Goal: Task Accomplishment & Management: Manage account settings

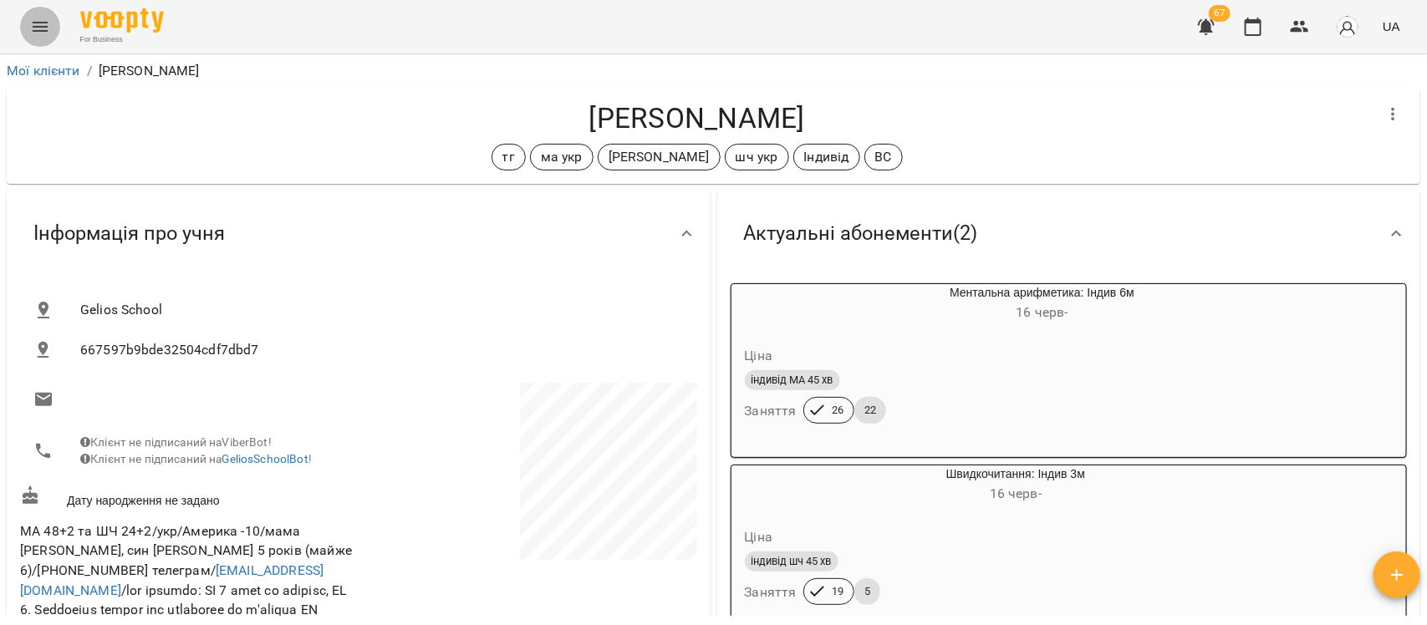
click at [46, 15] on button "Menu" at bounding box center [40, 27] width 40 height 40
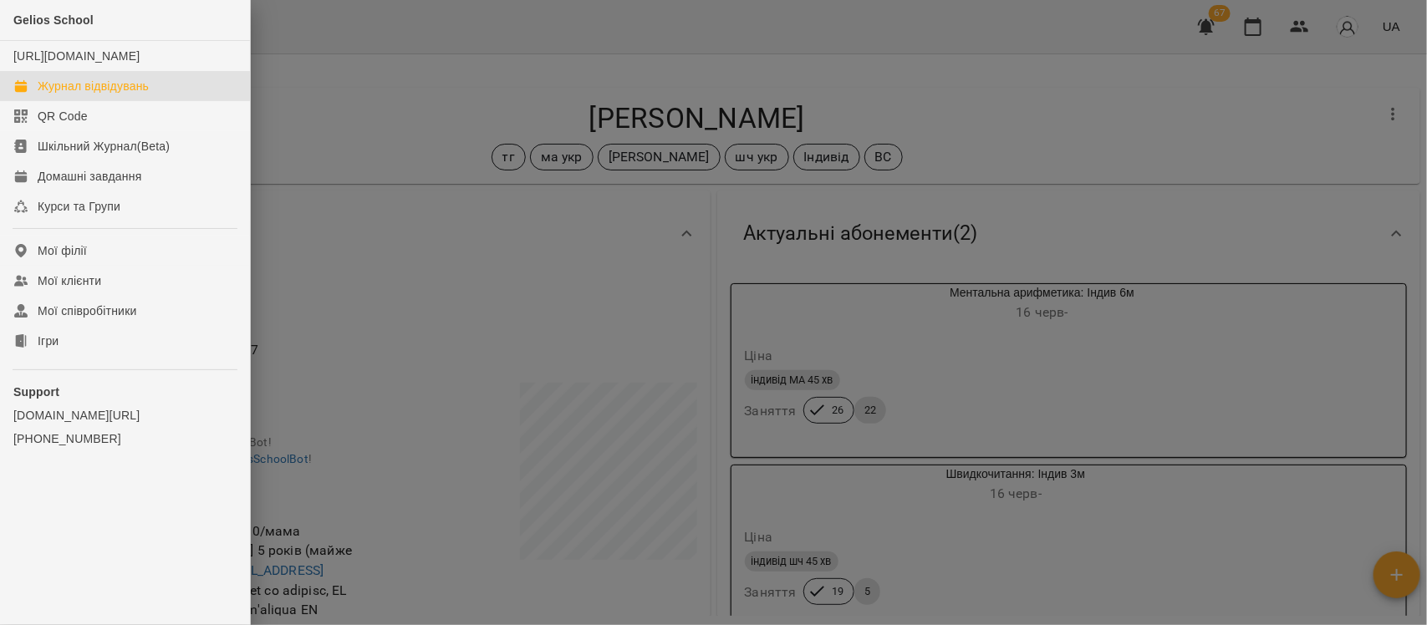
click at [73, 91] on link "Журнал відвідувань" at bounding box center [125, 86] width 250 height 30
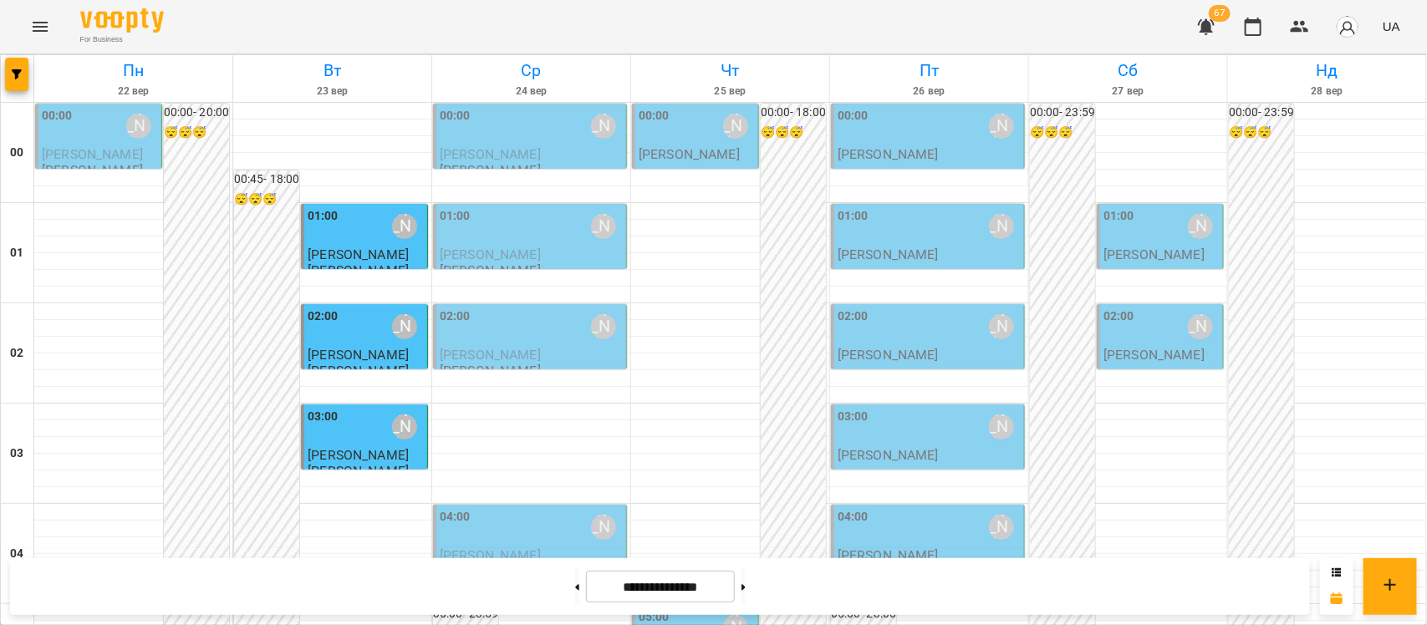
scroll to position [60, 0]
click at [939, 548] on div "[PERSON_NAME]" at bounding box center [887, 555] width 101 height 15
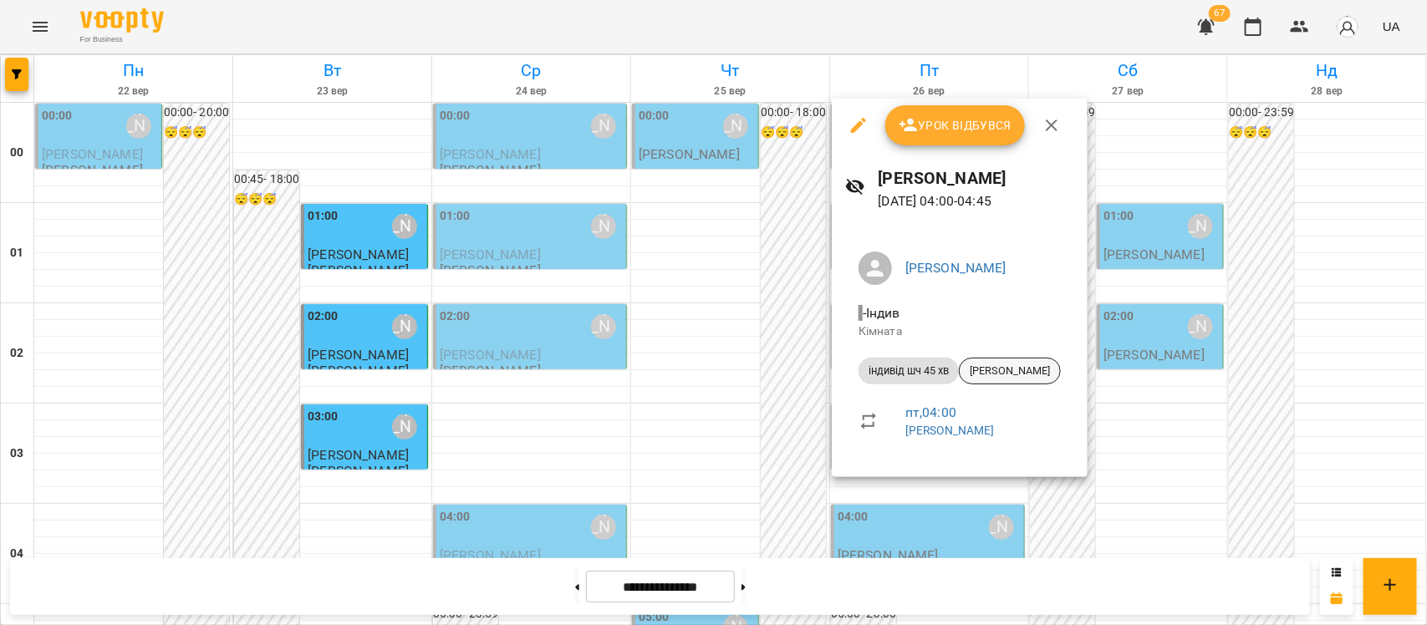
click at [1030, 371] on span "[PERSON_NAME]" at bounding box center [1009, 371] width 100 height 15
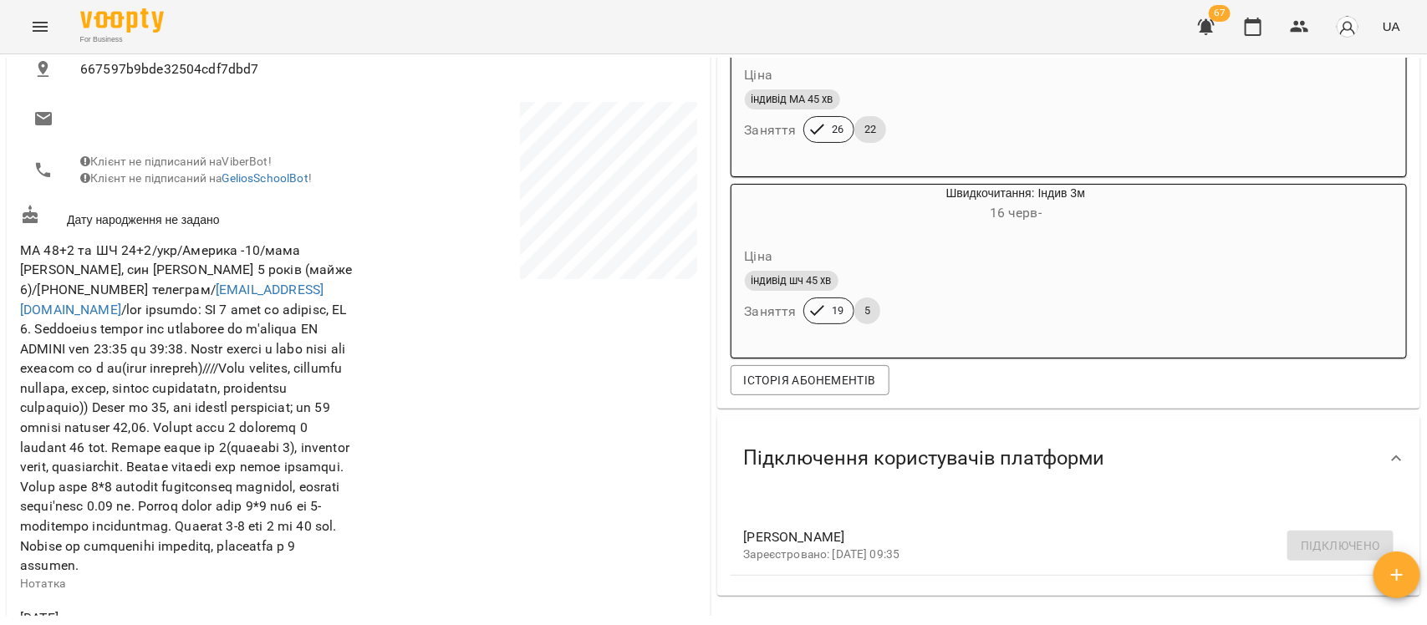
scroll to position [273, 0]
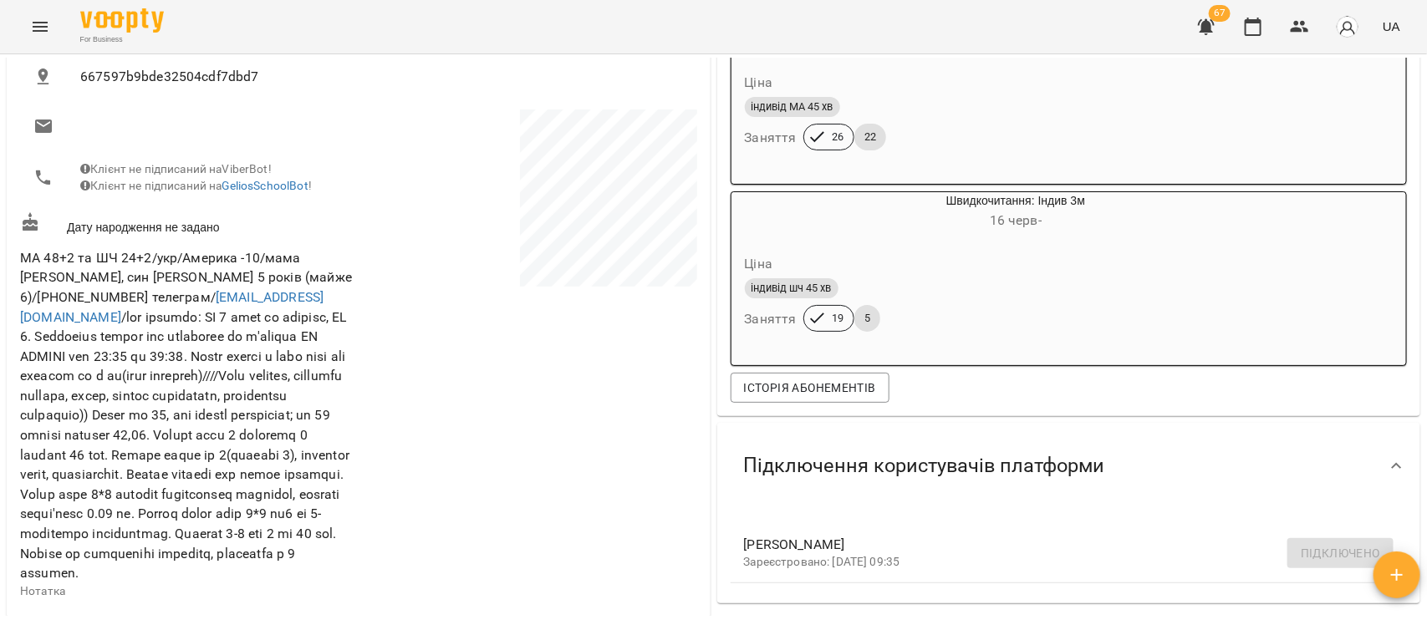
click at [28, 22] on button "Menu" at bounding box center [40, 27] width 40 height 40
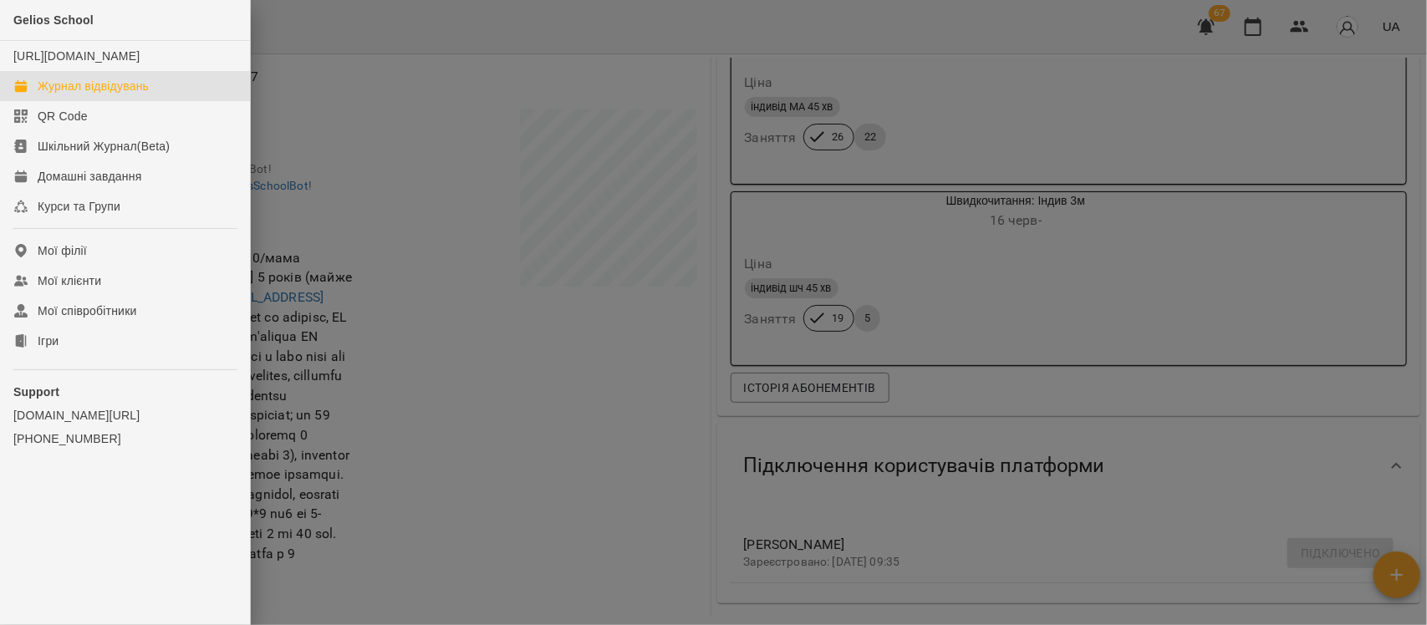
click at [94, 94] on div "Журнал відвідувань" at bounding box center [93, 86] width 111 height 17
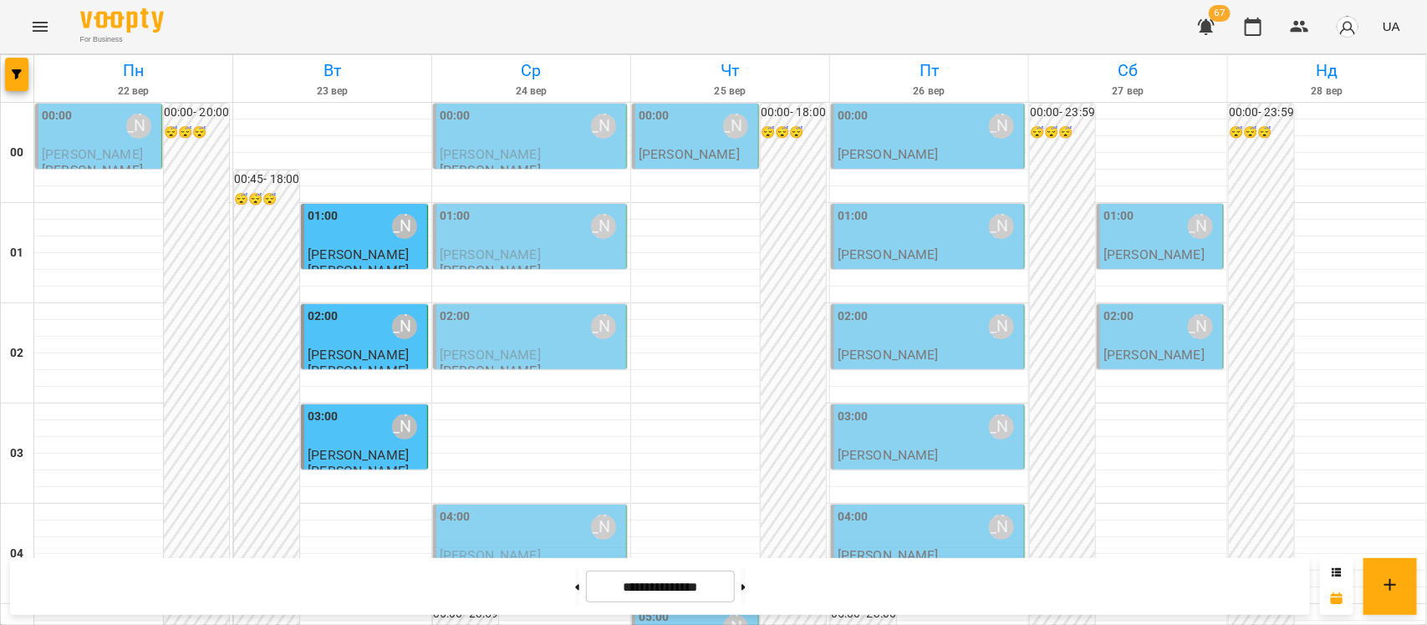
click at [684, 142] on div "00:00 [PERSON_NAME]" at bounding box center [696, 126] width 116 height 38
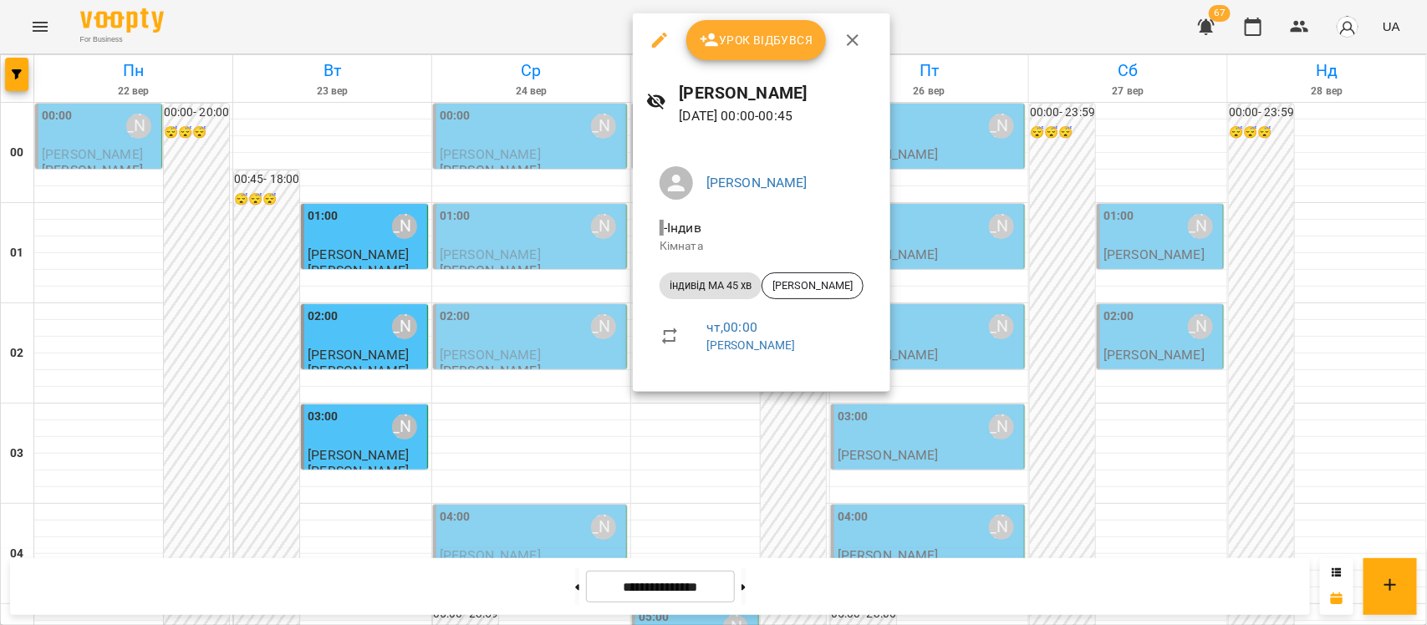
click at [1426, 324] on div at bounding box center [713, 312] width 1427 height 625
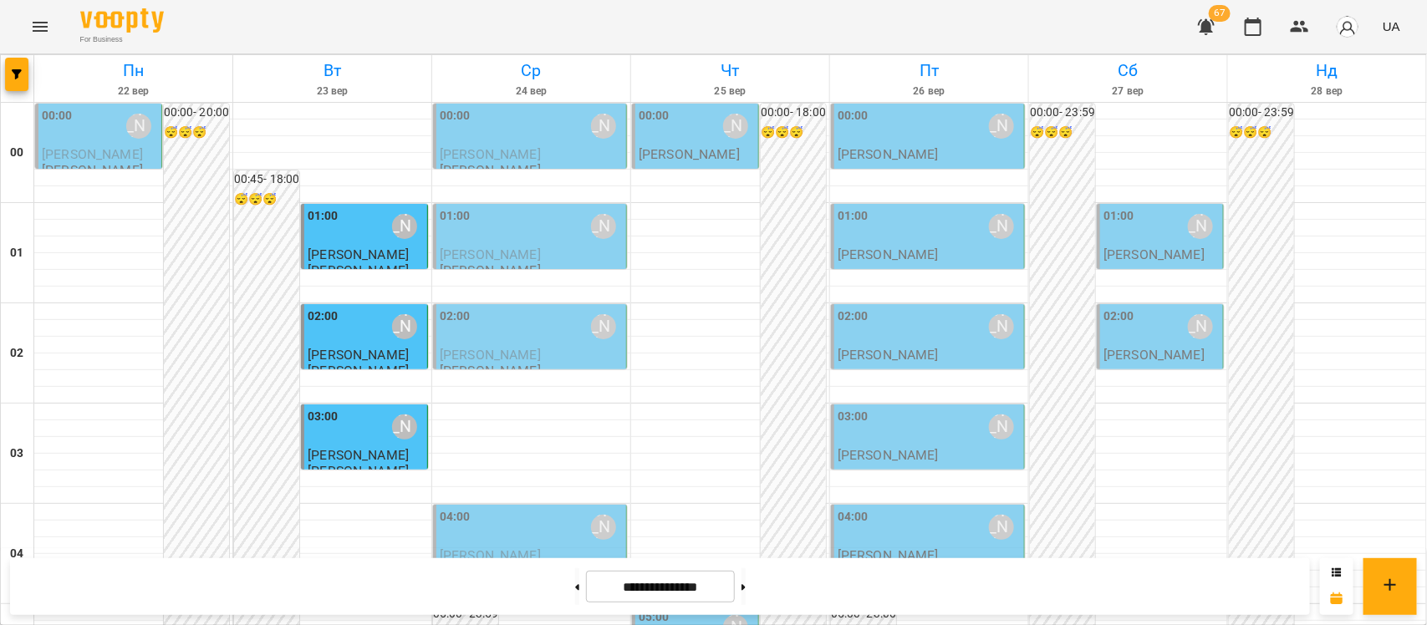
scroll to position [1960, 0]
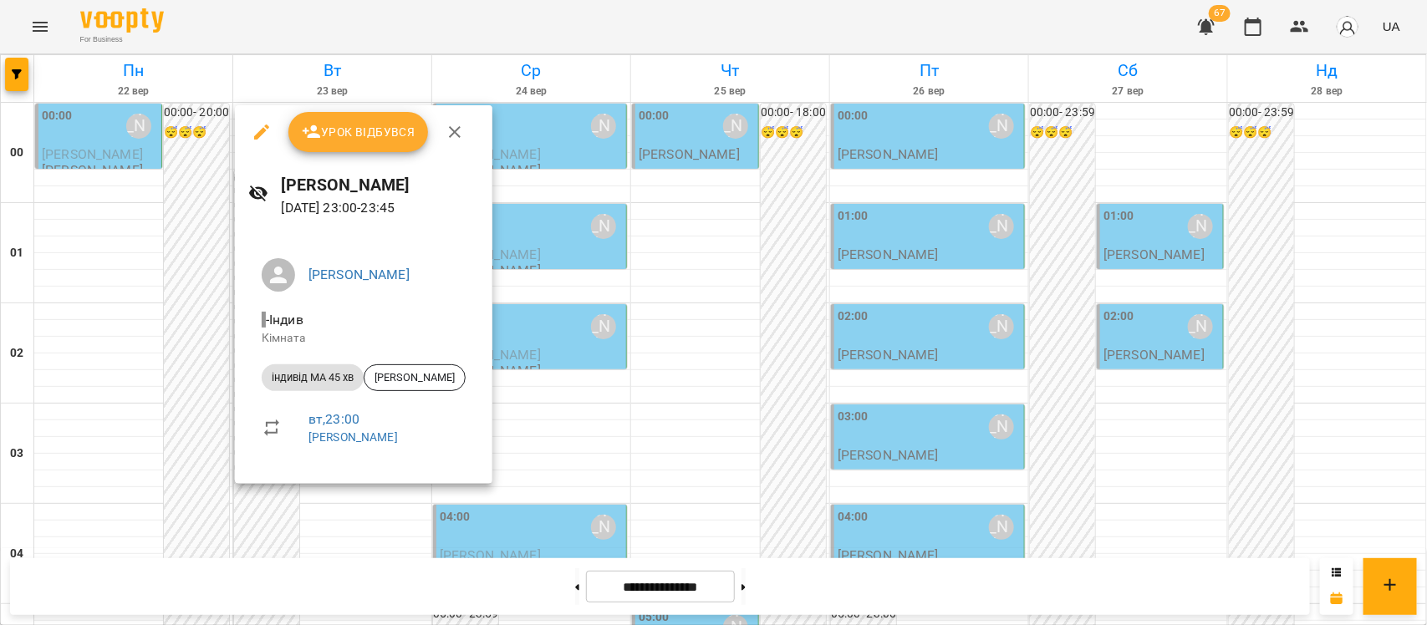
click at [689, 501] on div at bounding box center [713, 312] width 1427 height 625
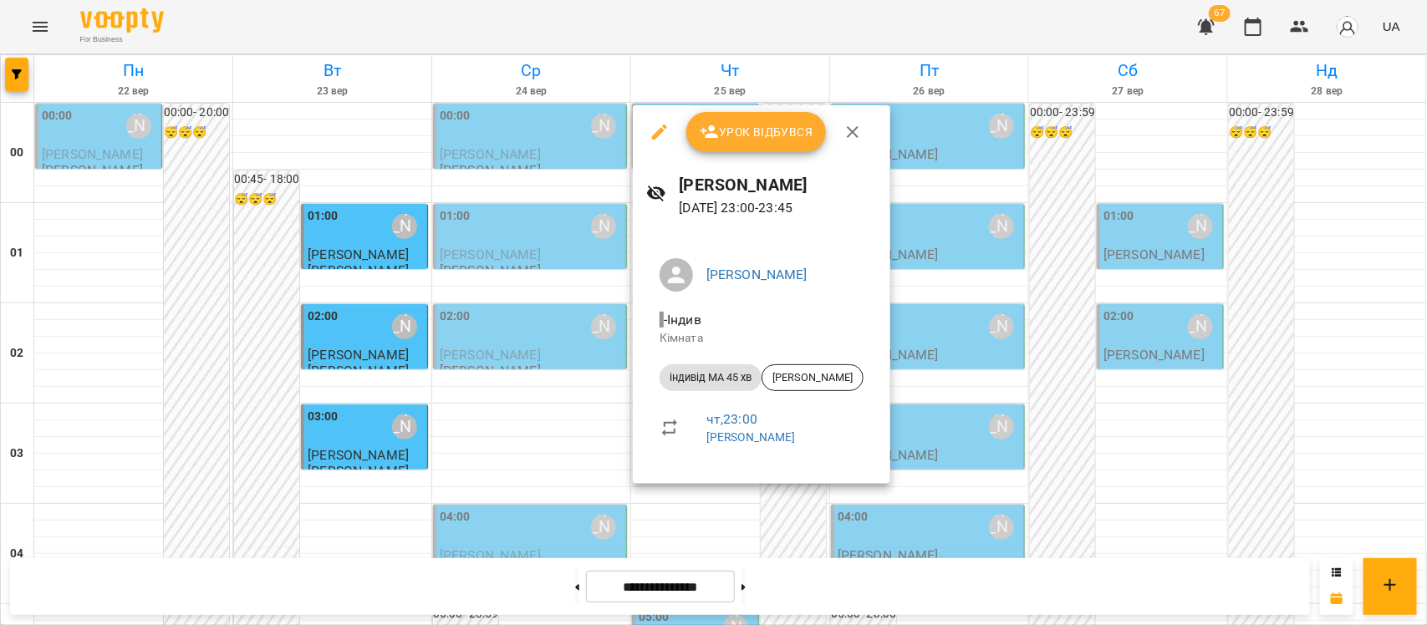
click at [482, 536] on div at bounding box center [713, 312] width 1427 height 625
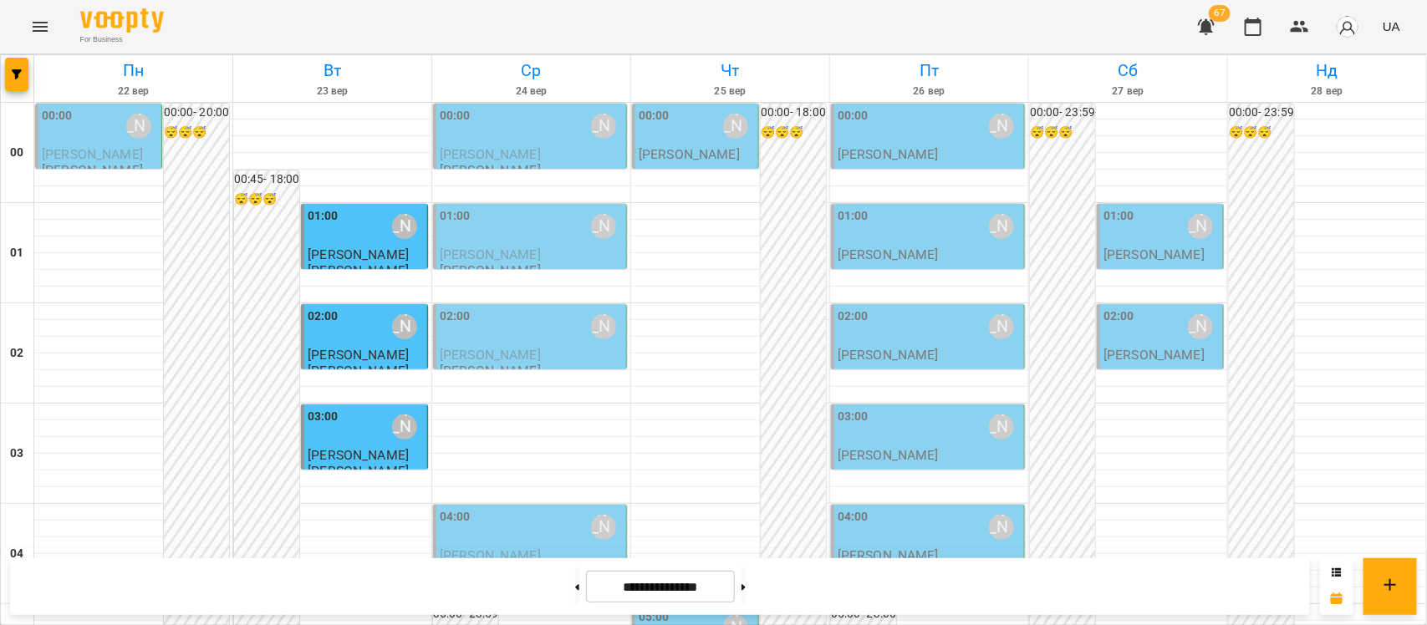
scroll to position [0, 0]
click at [664, 155] on p "[PERSON_NAME]" at bounding box center [688, 154] width 101 height 14
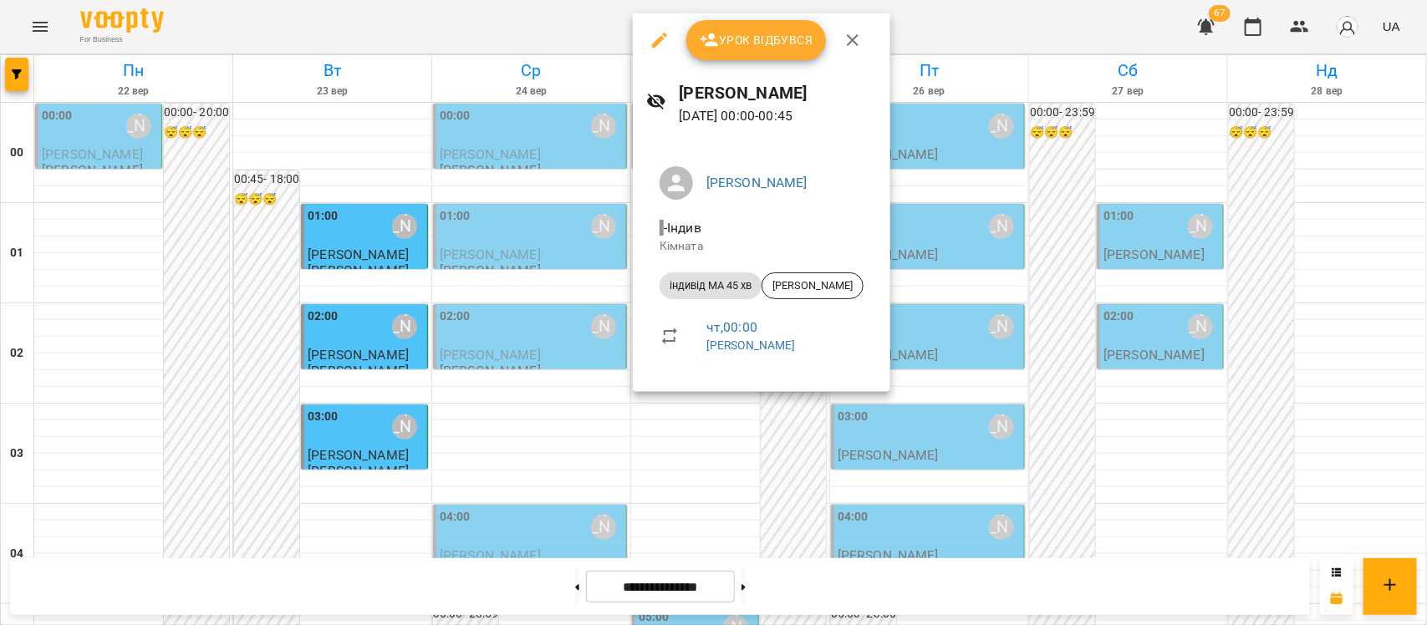
click at [1426, 302] on div at bounding box center [713, 312] width 1427 height 625
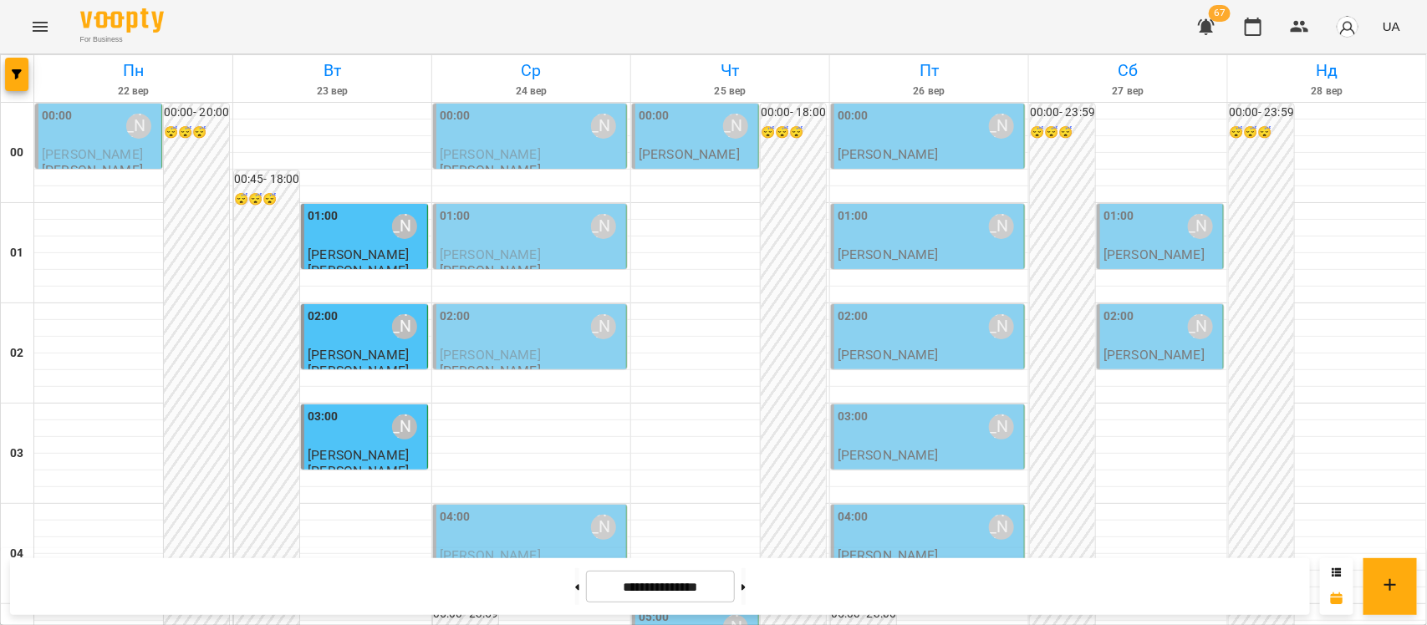
click at [84, 133] on div "00:00 [PERSON_NAME]" at bounding box center [100, 126] width 116 height 38
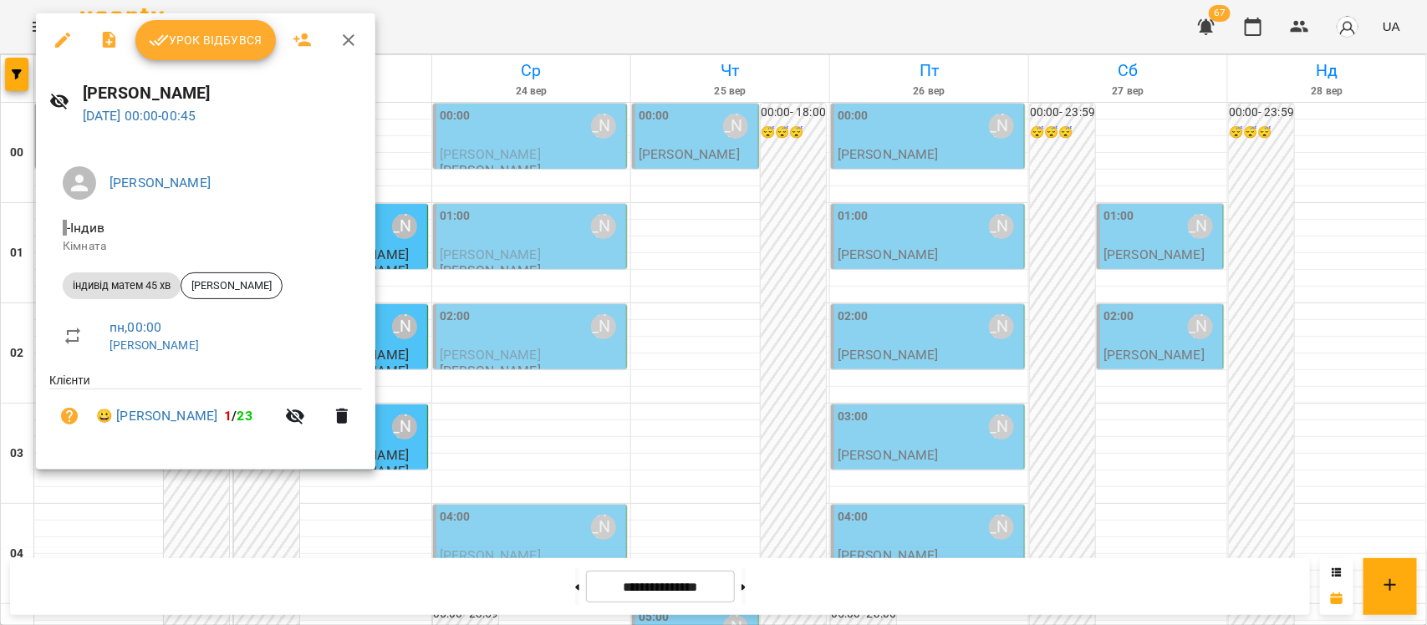
click at [1426, 292] on div at bounding box center [713, 312] width 1427 height 625
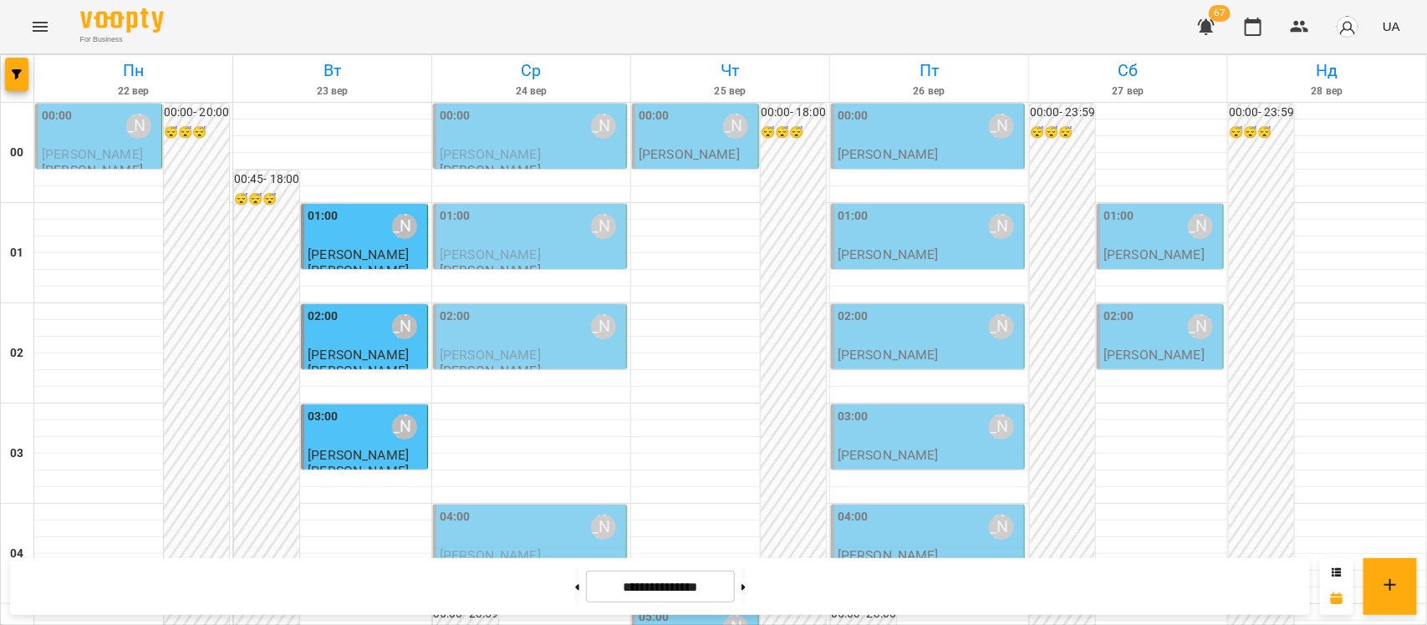
scroll to position [1960, 0]
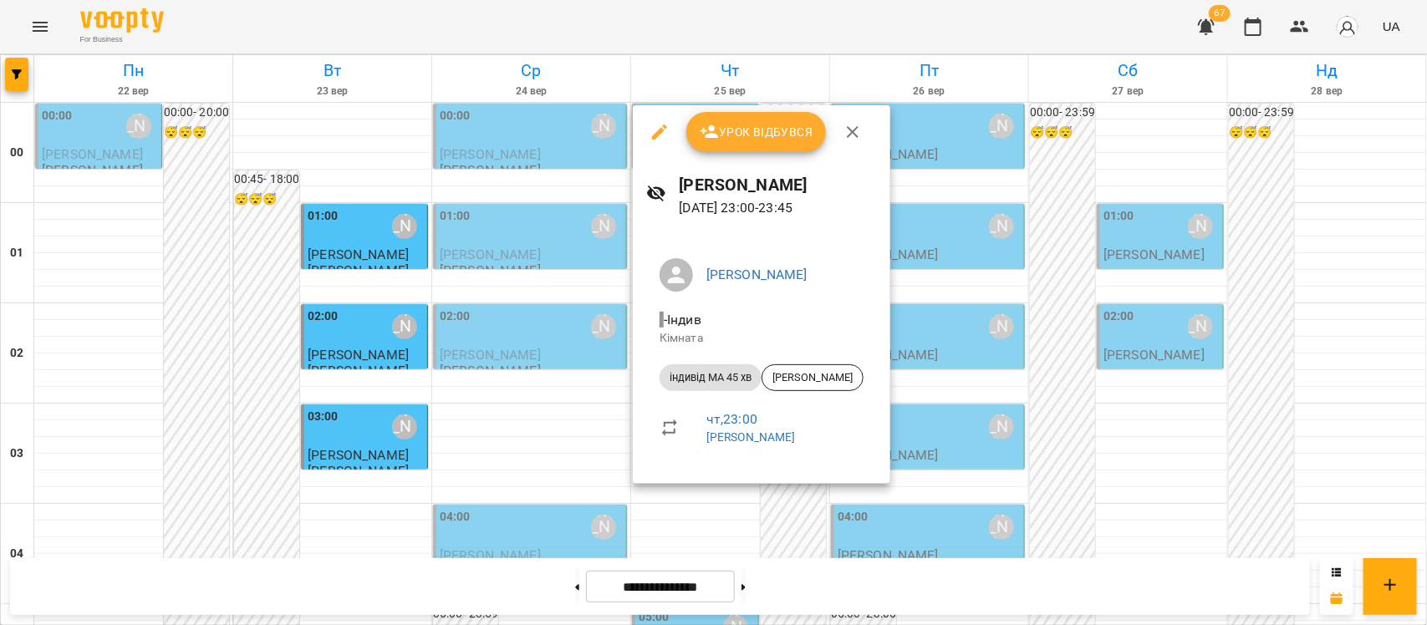
click at [1426, 446] on div at bounding box center [713, 312] width 1427 height 625
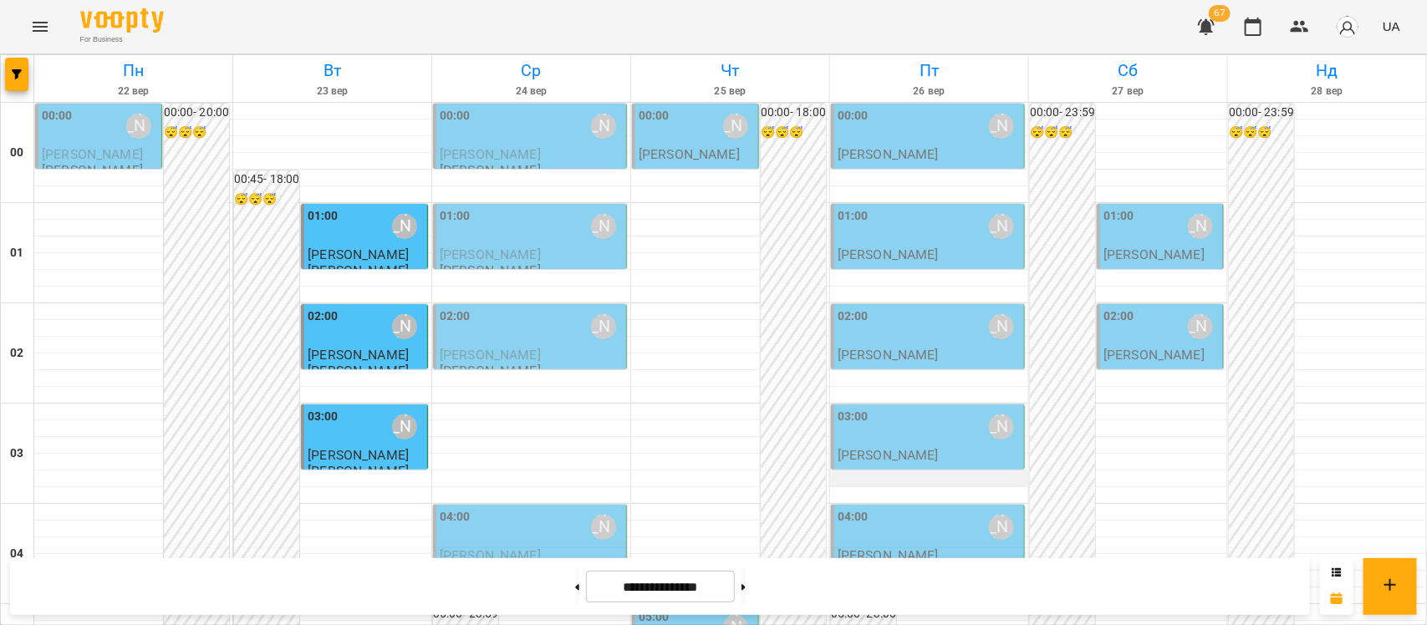
scroll to position [31, 0]
click at [897, 515] on div "04:00 [PERSON_NAME]" at bounding box center [928, 527] width 183 height 38
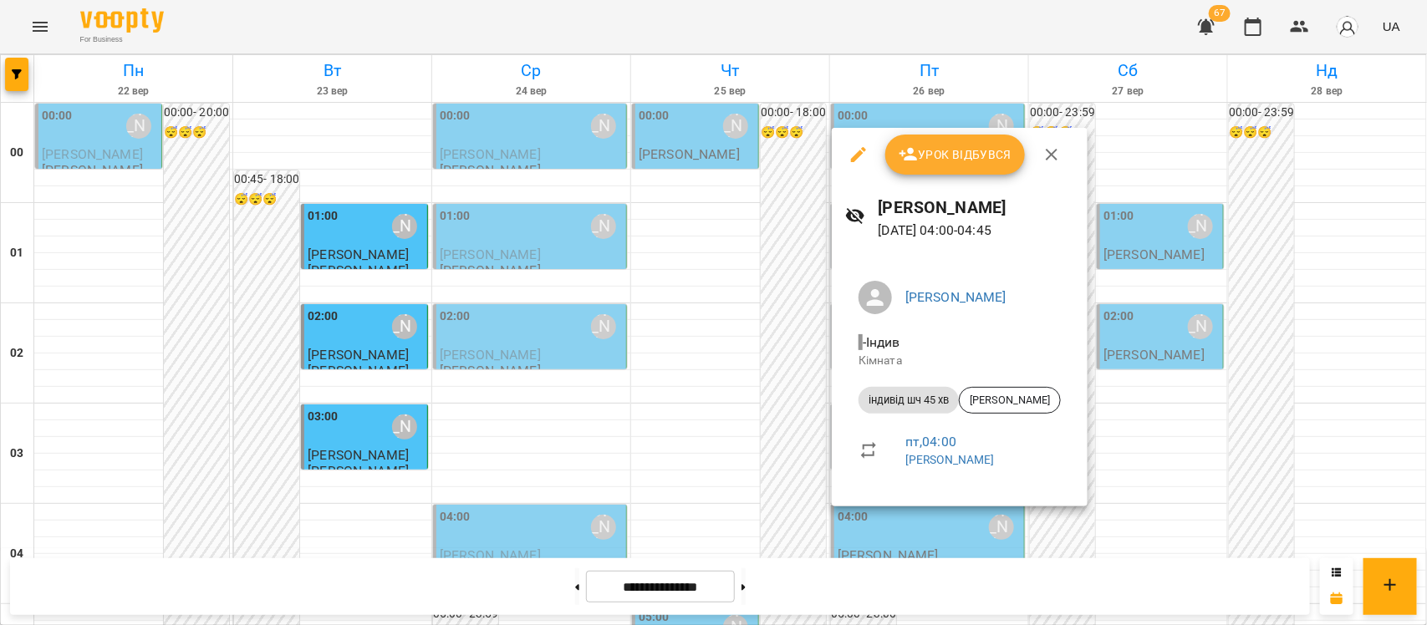
click at [1426, 333] on div at bounding box center [713, 312] width 1427 height 625
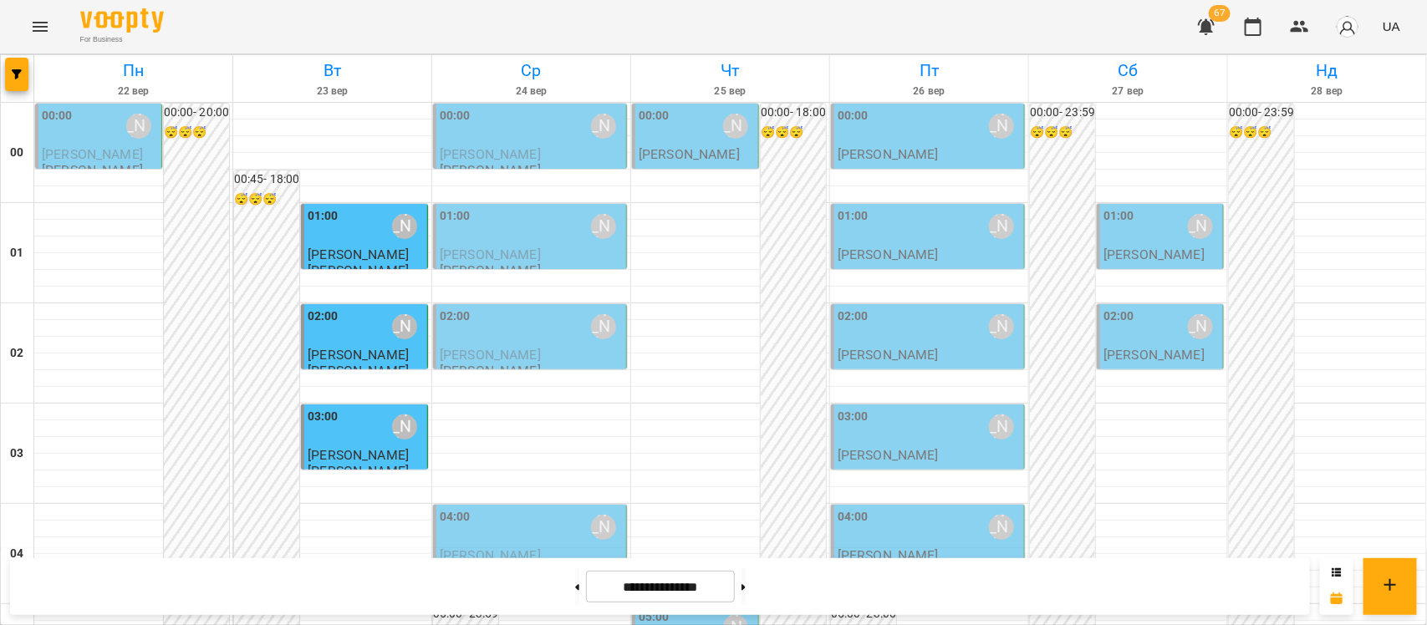
scroll to position [1960, 0]
click at [575, 592] on button at bounding box center [577, 586] width 4 height 37
type input "**********"
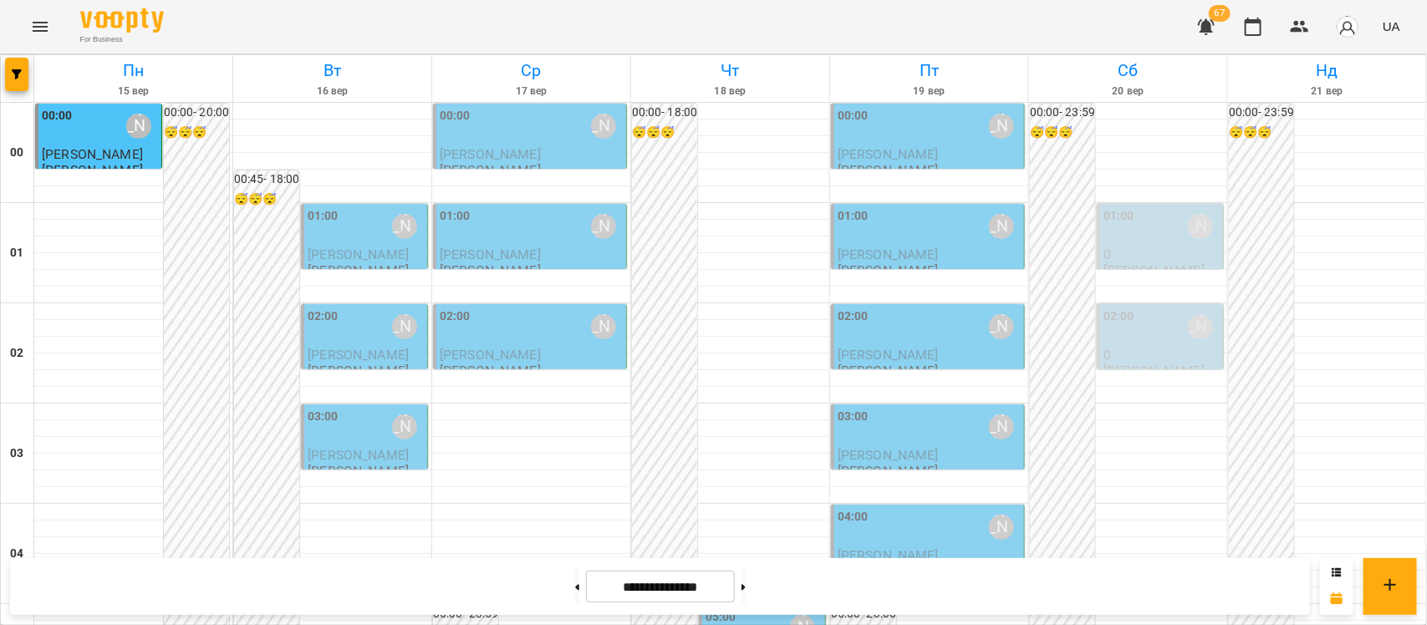
scroll to position [0, 0]
click at [361, 253] on span "[PERSON_NAME]" at bounding box center [358, 255] width 101 height 16
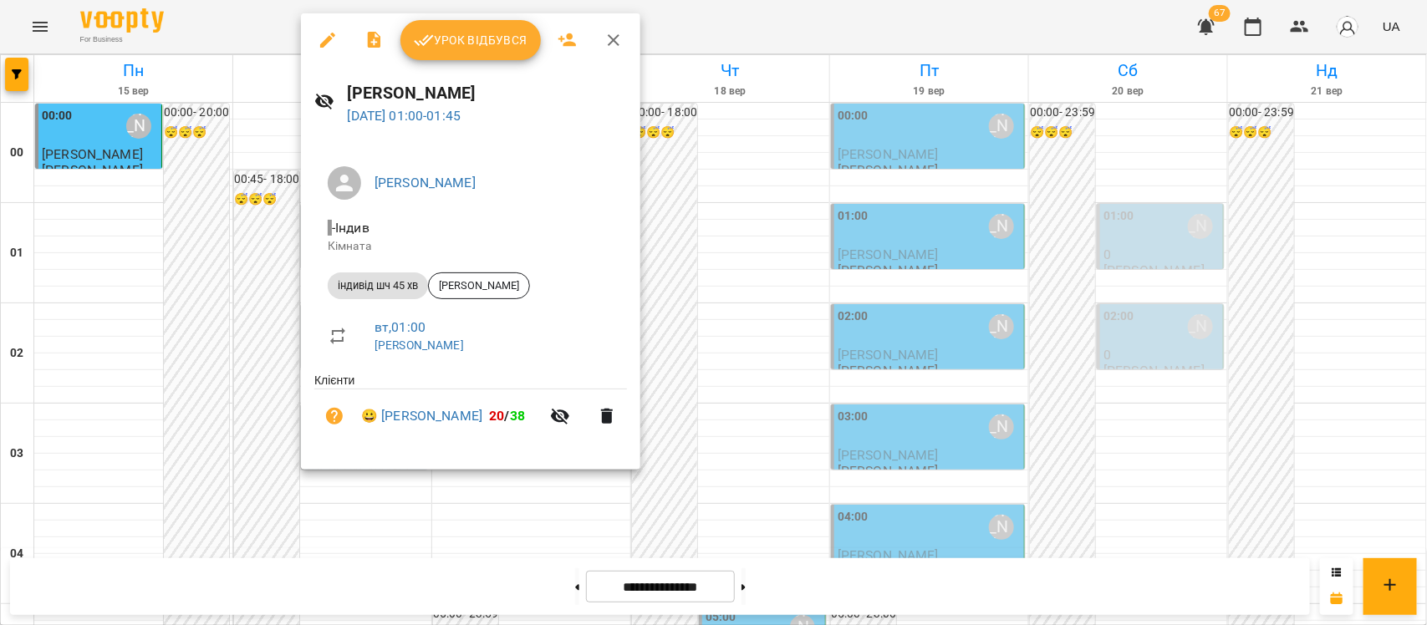
click at [454, 48] on span "Урок відбувся" at bounding box center [471, 40] width 114 height 20
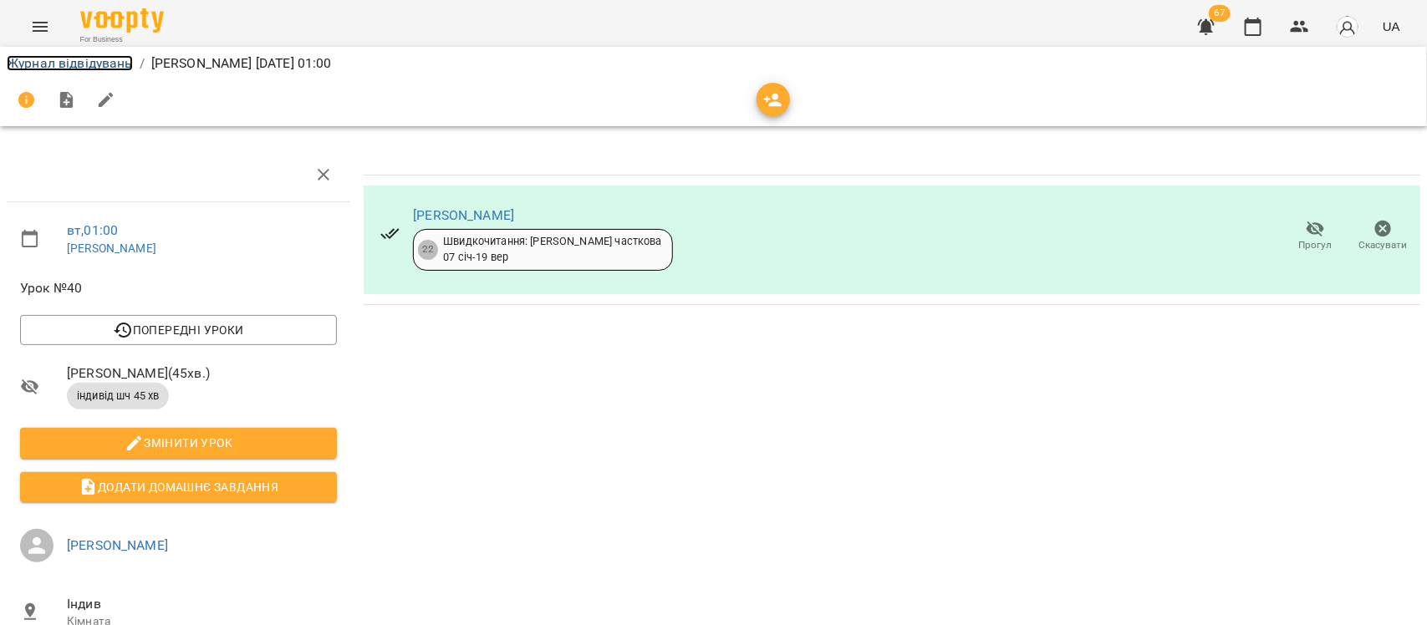
click at [27, 64] on link "Журнал відвідувань" at bounding box center [70, 63] width 126 height 16
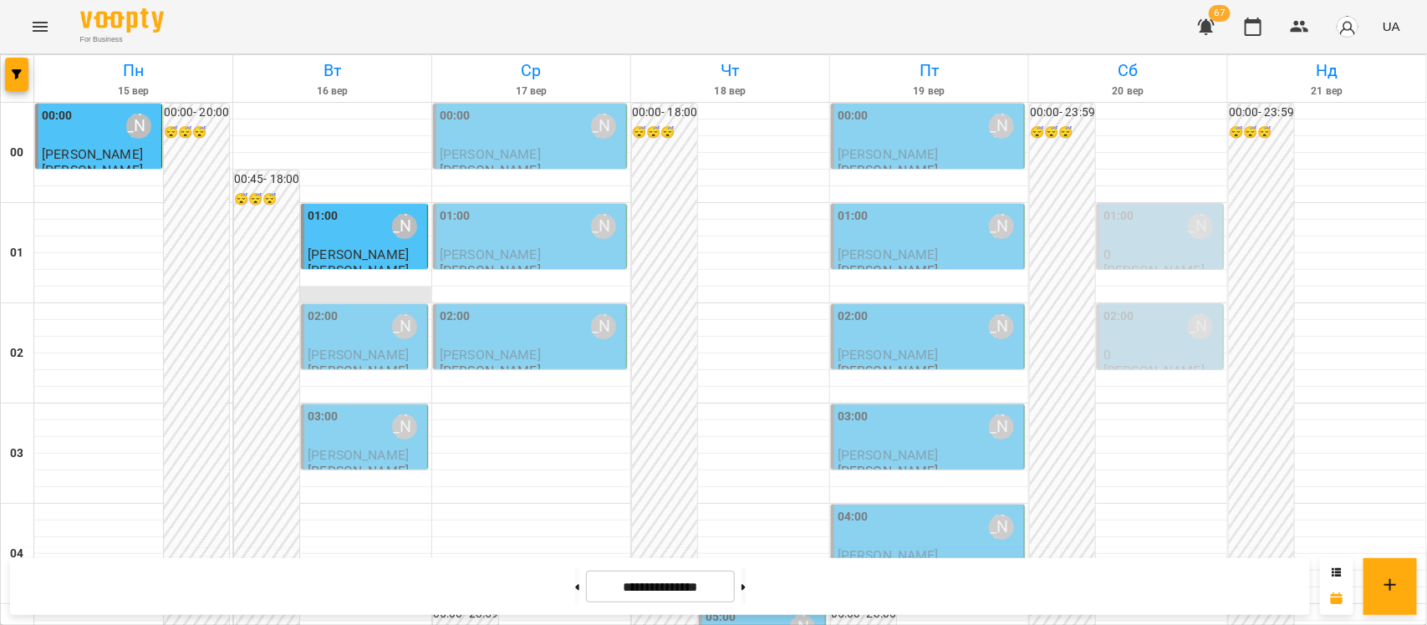
scroll to position [10, 0]
click at [369, 333] on div "02:00 [PERSON_NAME]" at bounding box center [366, 327] width 116 height 38
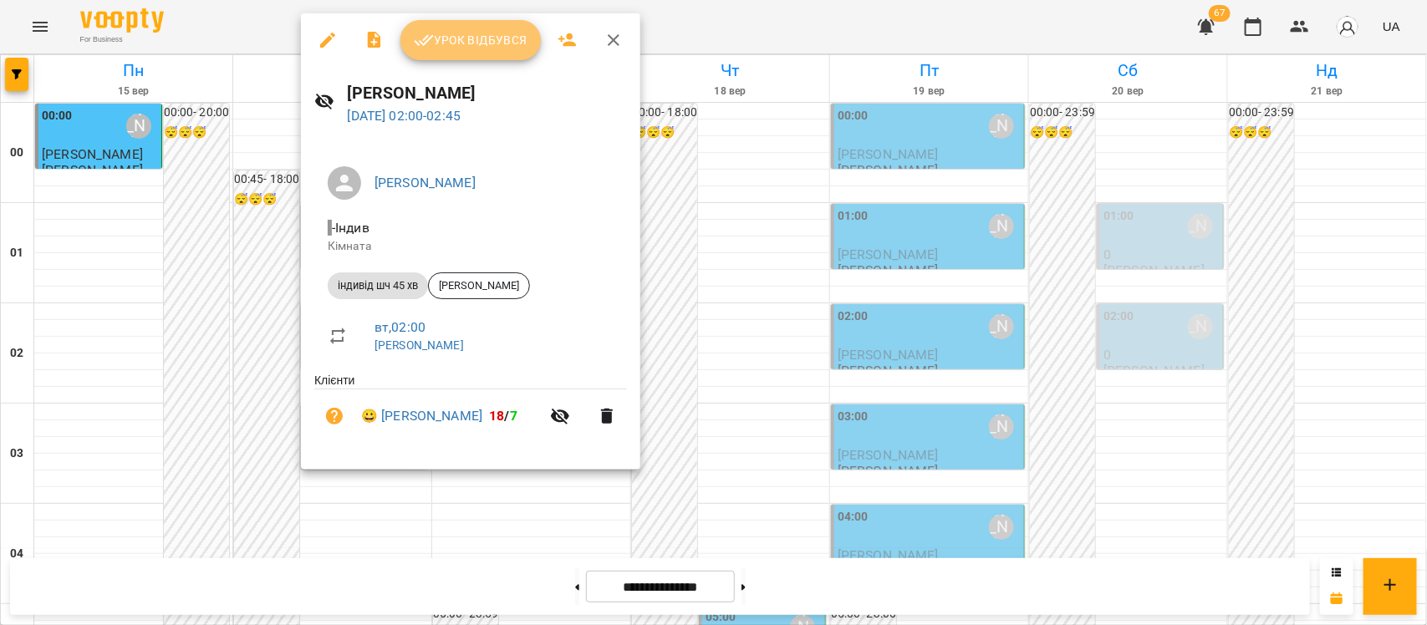
click at [484, 21] on button "Урок відбувся" at bounding box center [470, 40] width 140 height 40
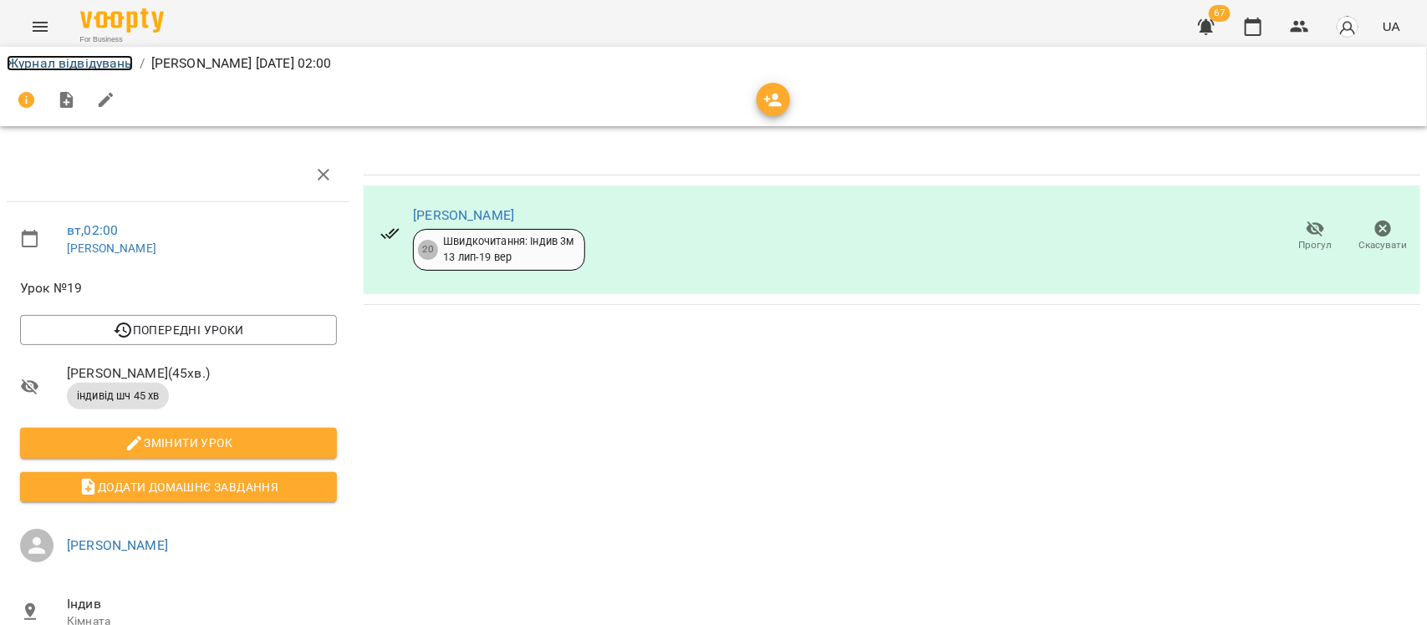
click at [50, 64] on link "Журнал відвідувань" at bounding box center [70, 63] width 126 height 16
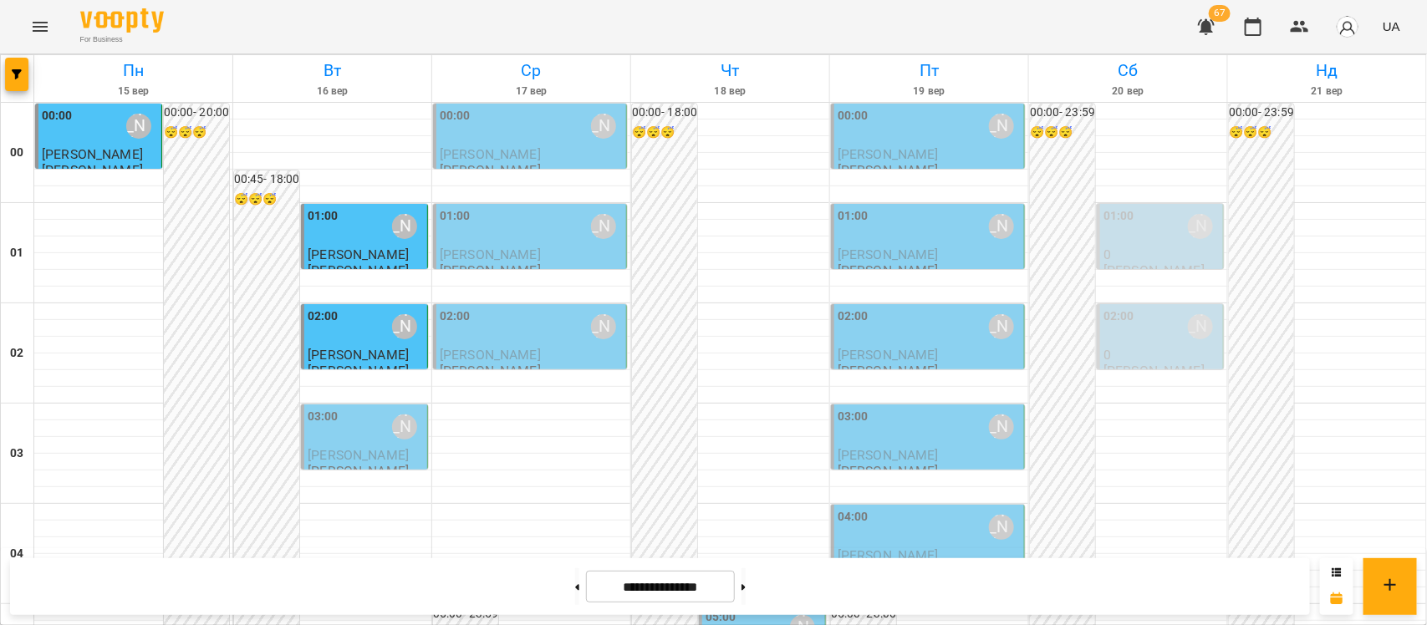
scroll to position [32, 0]
click at [366, 408] on div "03:00 [PERSON_NAME]" at bounding box center [366, 427] width 116 height 38
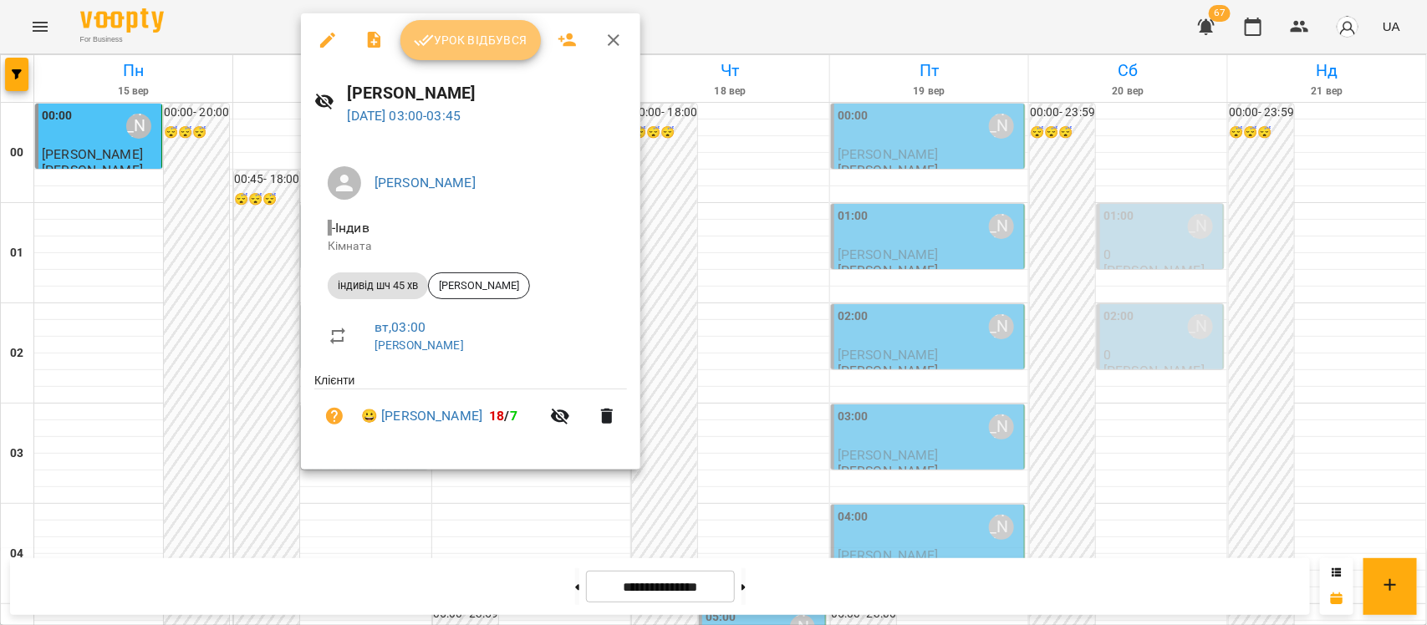
click at [441, 37] on span "Урок відбувся" at bounding box center [471, 40] width 114 height 20
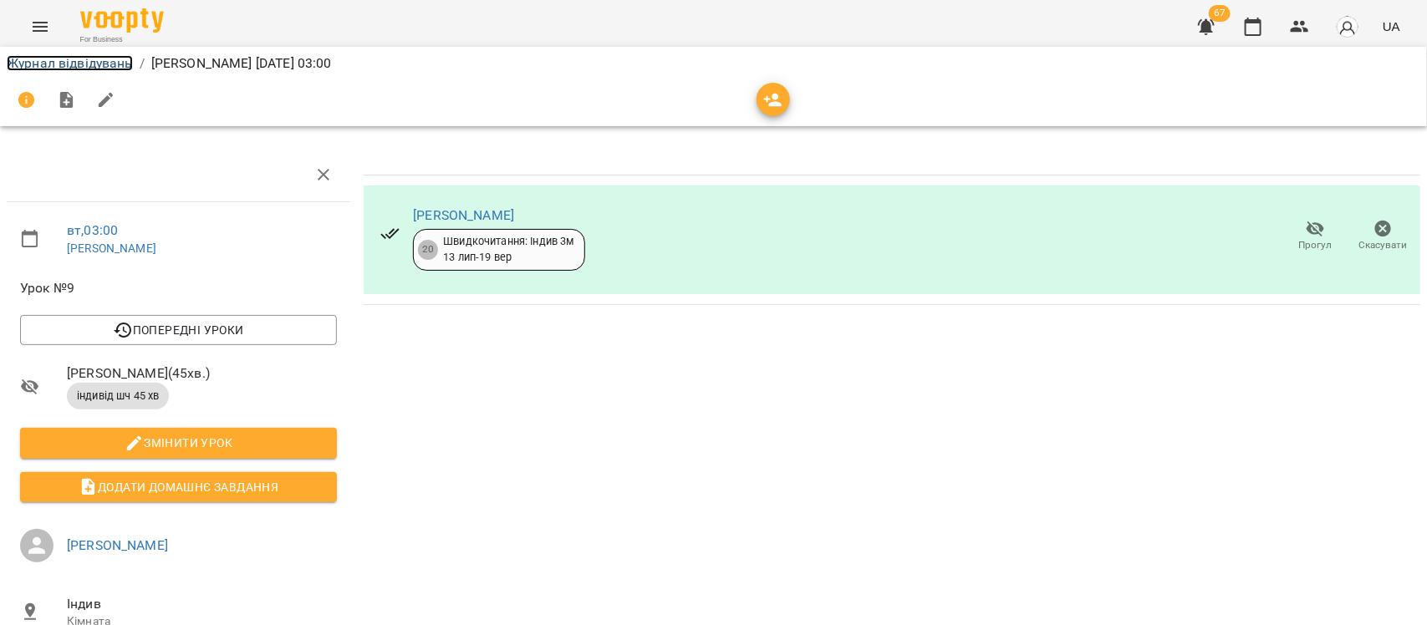
click at [84, 65] on link "Журнал відвідувань" at bounding box center [70, 63] width 126 height 16
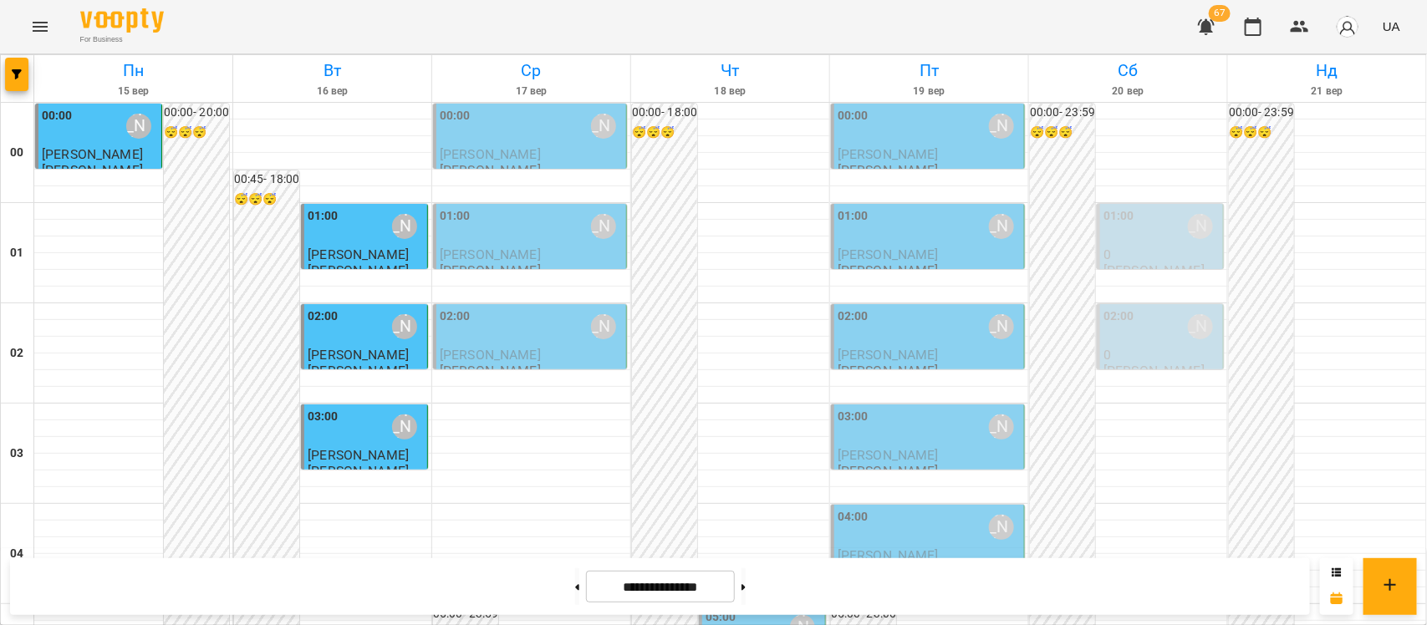
scroll to position [313, 0]
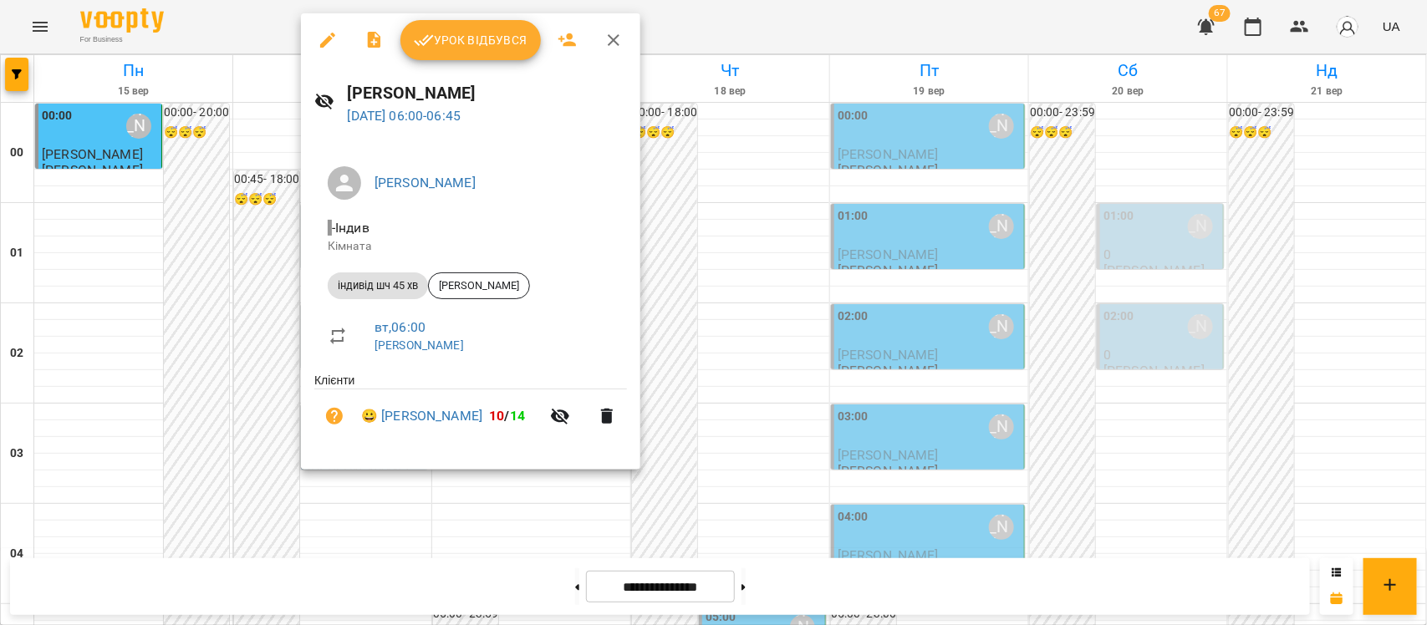
click at [1386, 328] on div at bounding box center [713, 312] width 1427 height 625
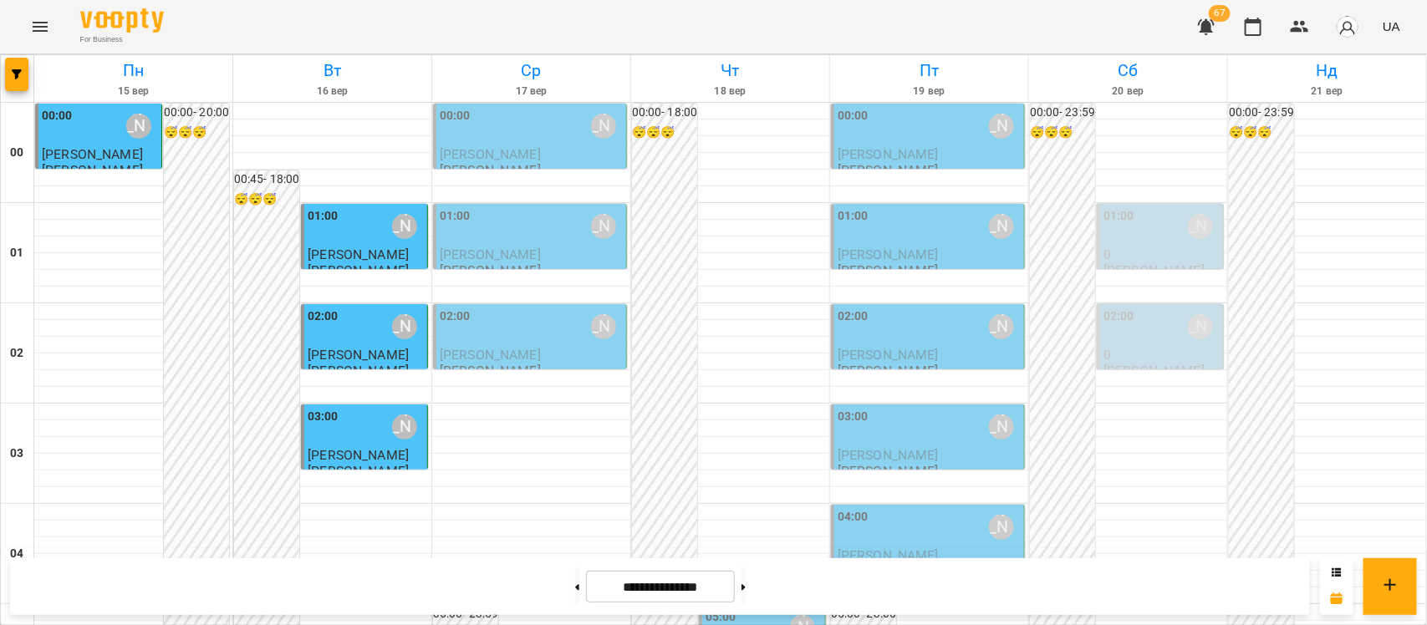
scroll to position [1960, 0]
click at [1160, 234] on div "01:00 Попроцька Ольга" at bounding box center [1161, 226] width 116 height 38
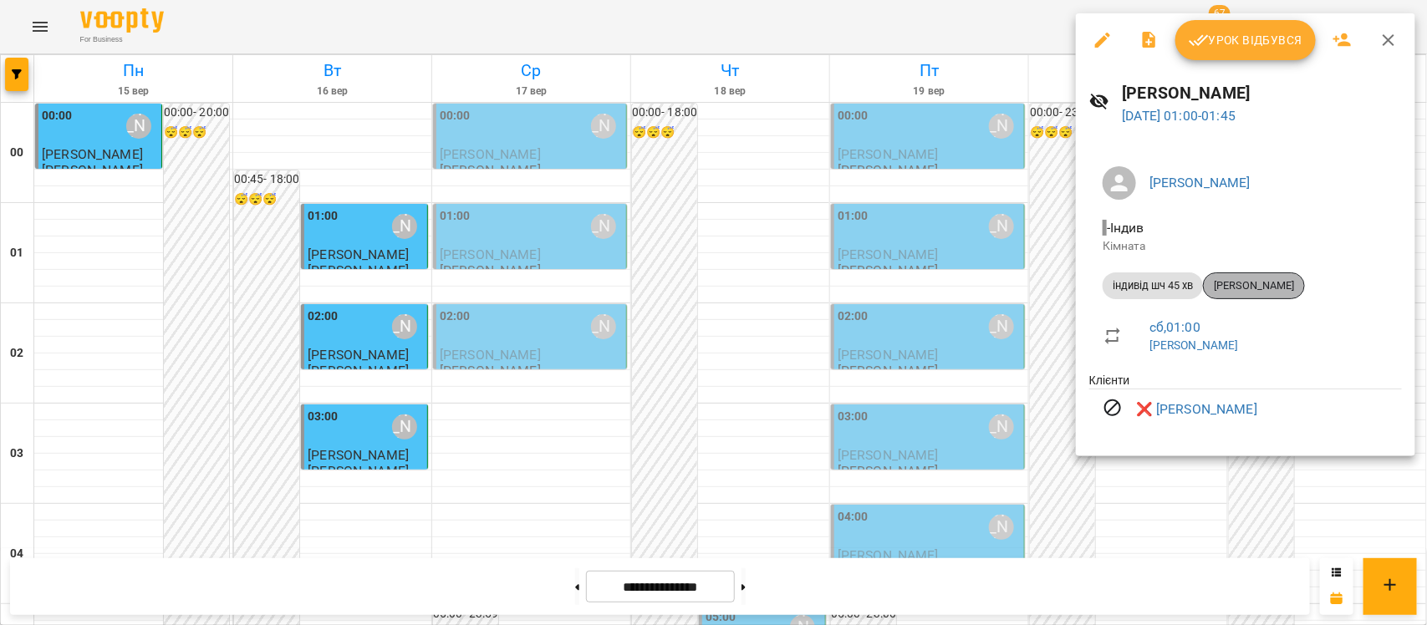
click at [1253, 293] on div "[PERSON_NAME]" at bounding box center [1254, 285] width 102 height 27
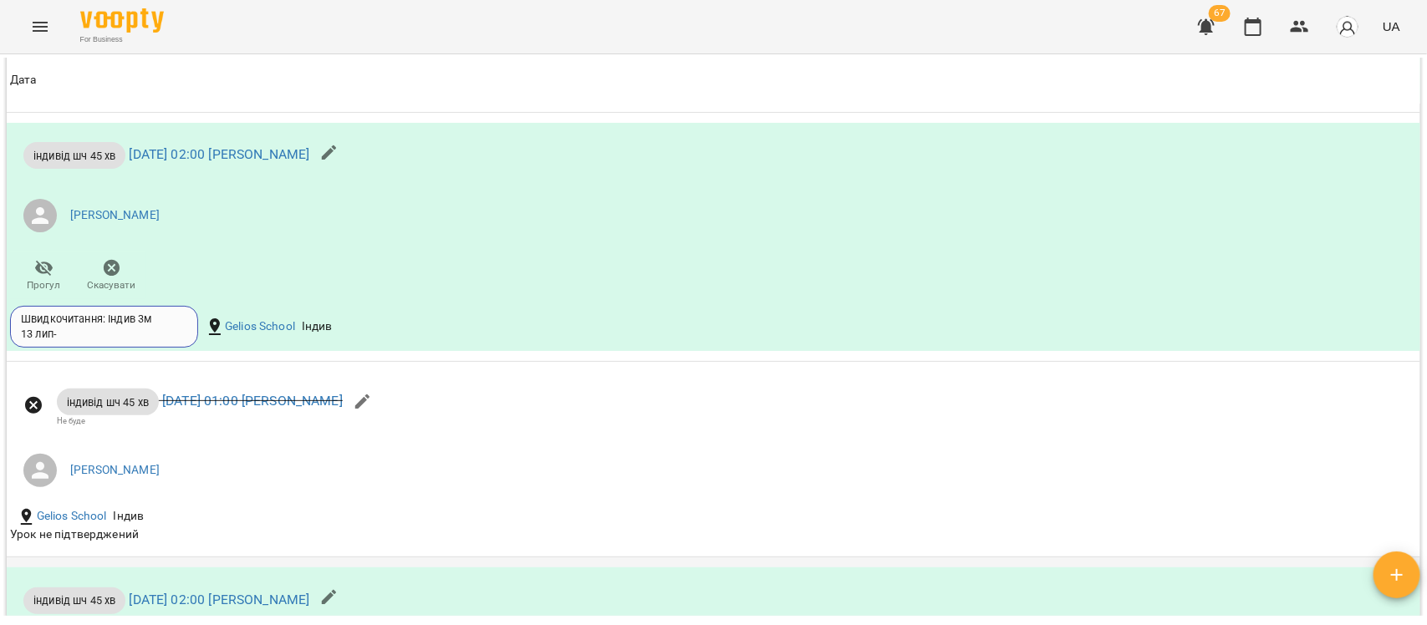
scroll to position [2368, 0]
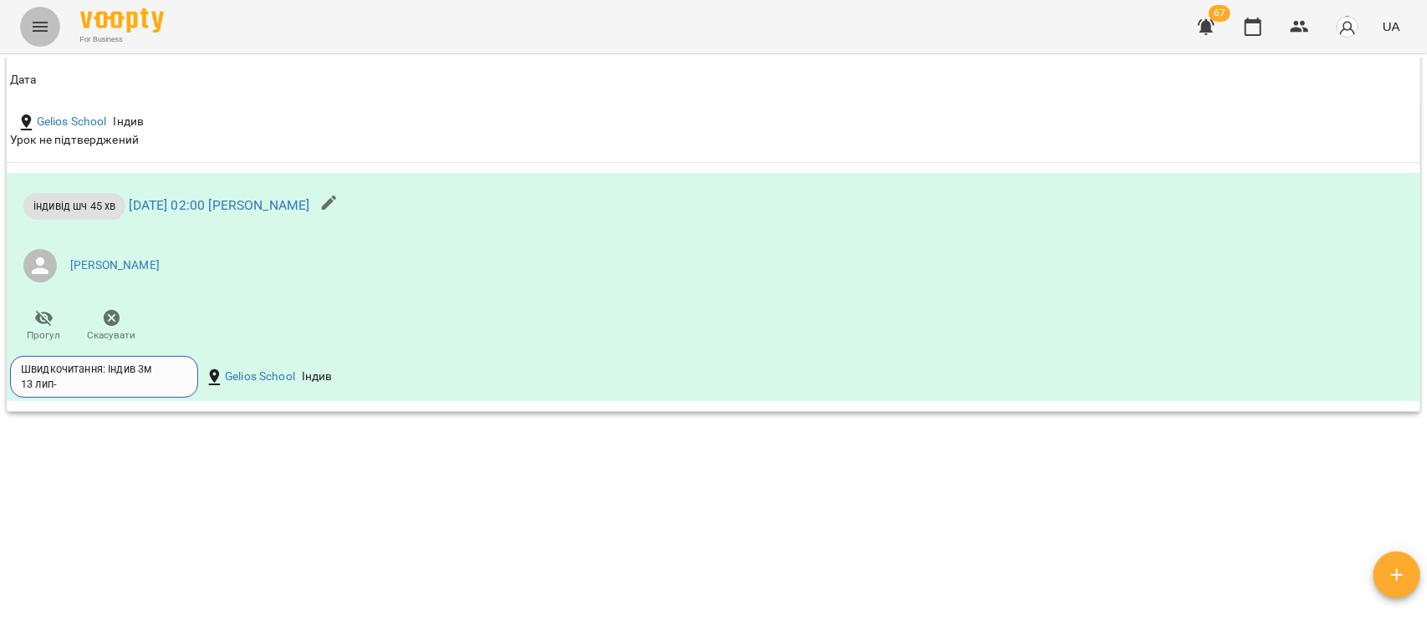
click at [28, 42] on button "Menu" at bounding box center [40, 27] width 40 height 40
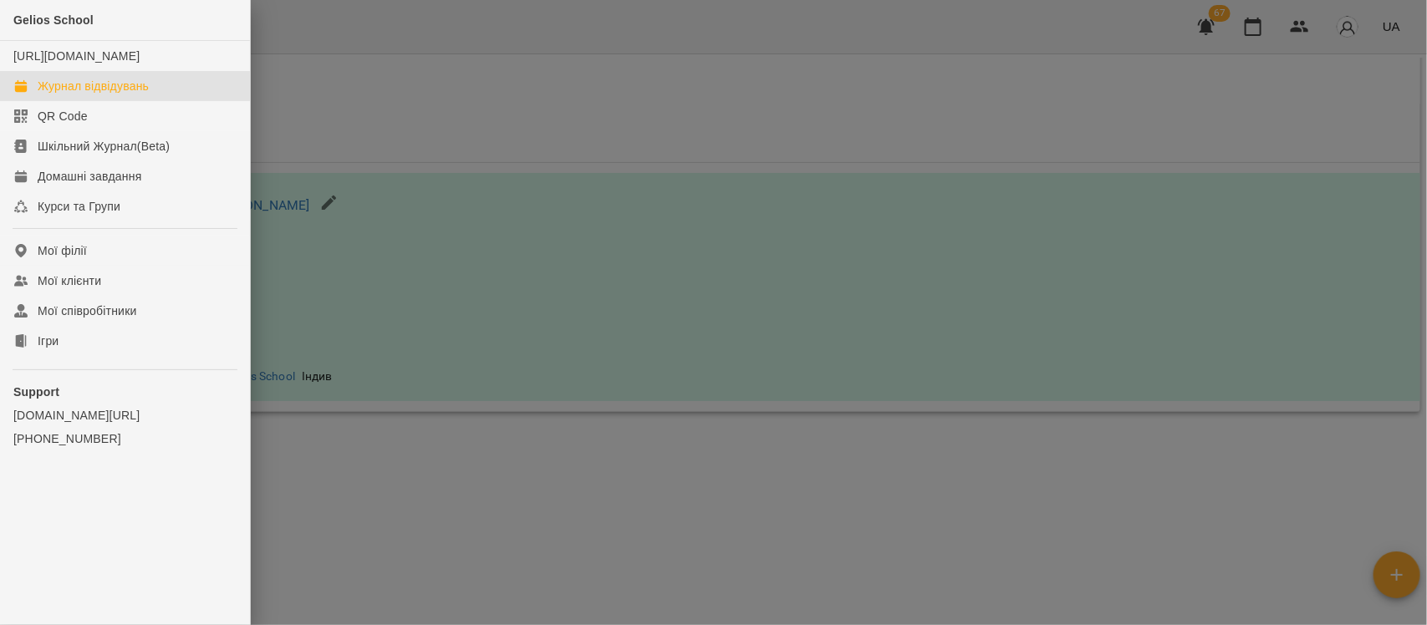
click at [73, 94] on div "Журнал відвідувань" at bounding box center [93, 86] width 111 height 17
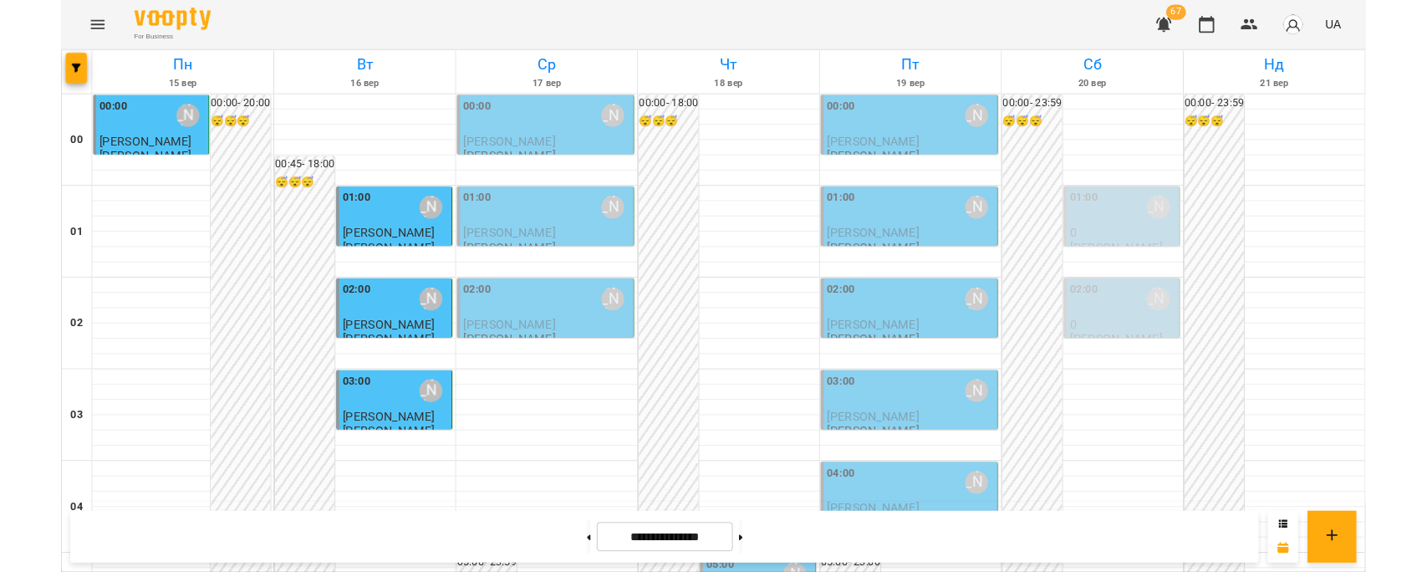
scroll to position [645, 0]
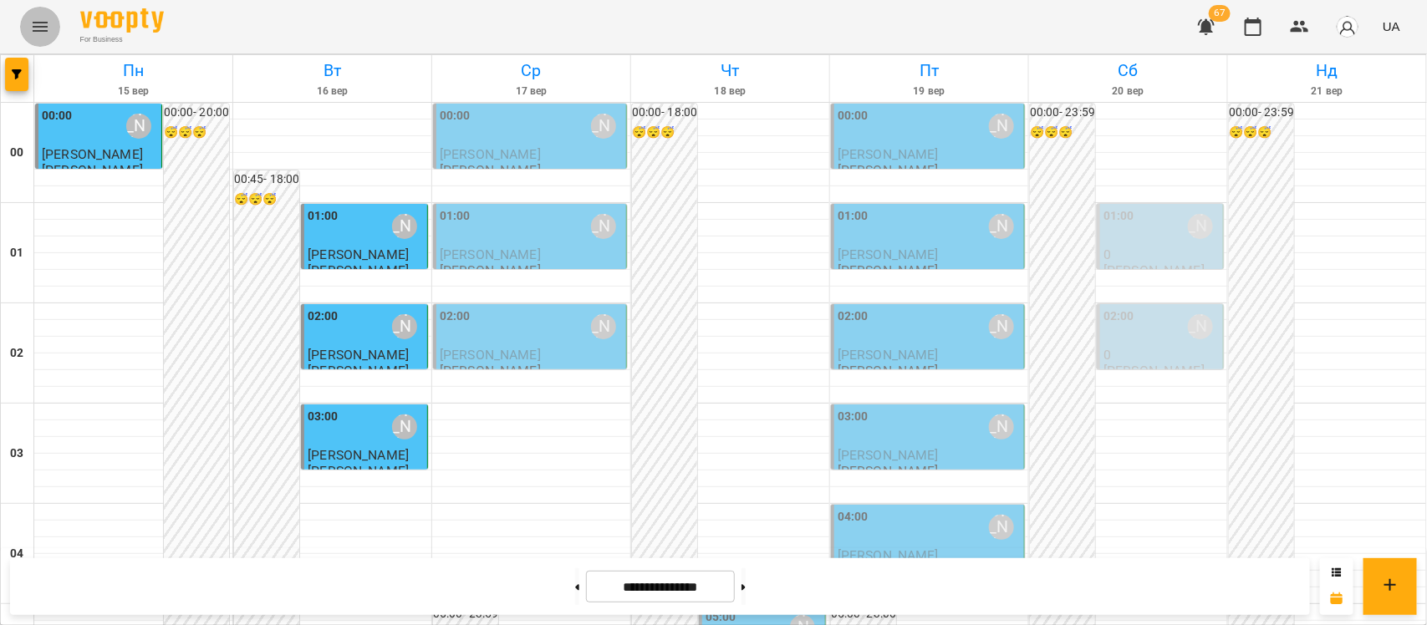
click at [43, 36] on icon "Menu" at bounding box center [40, 27] width 20 height 20
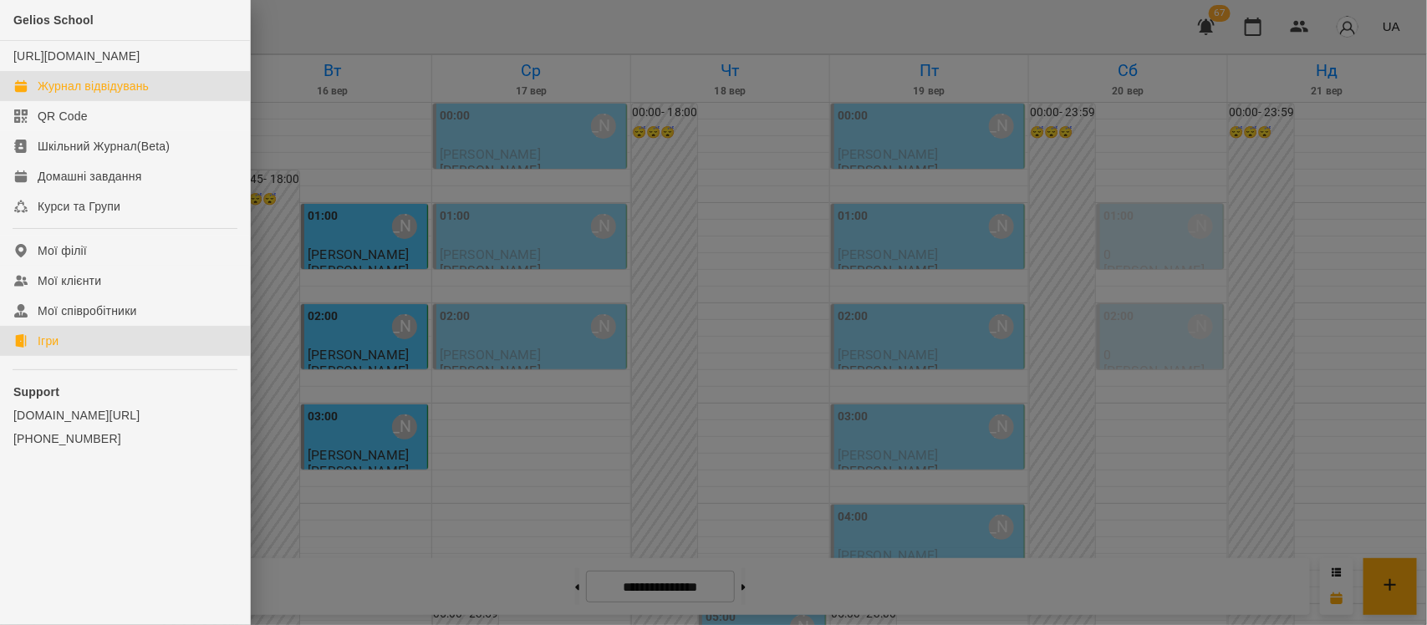
click at [84, 356] on link "Ігри" at bounding box center [125, 341] width 250 height 30
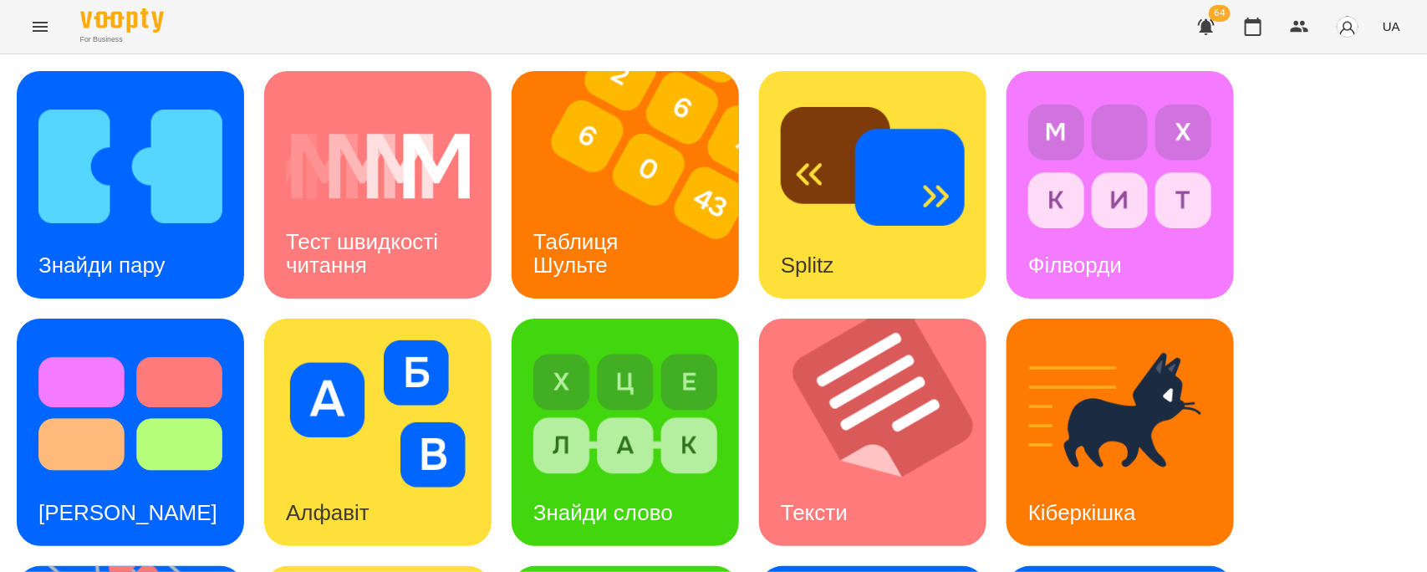
scroll to position [431, 0]
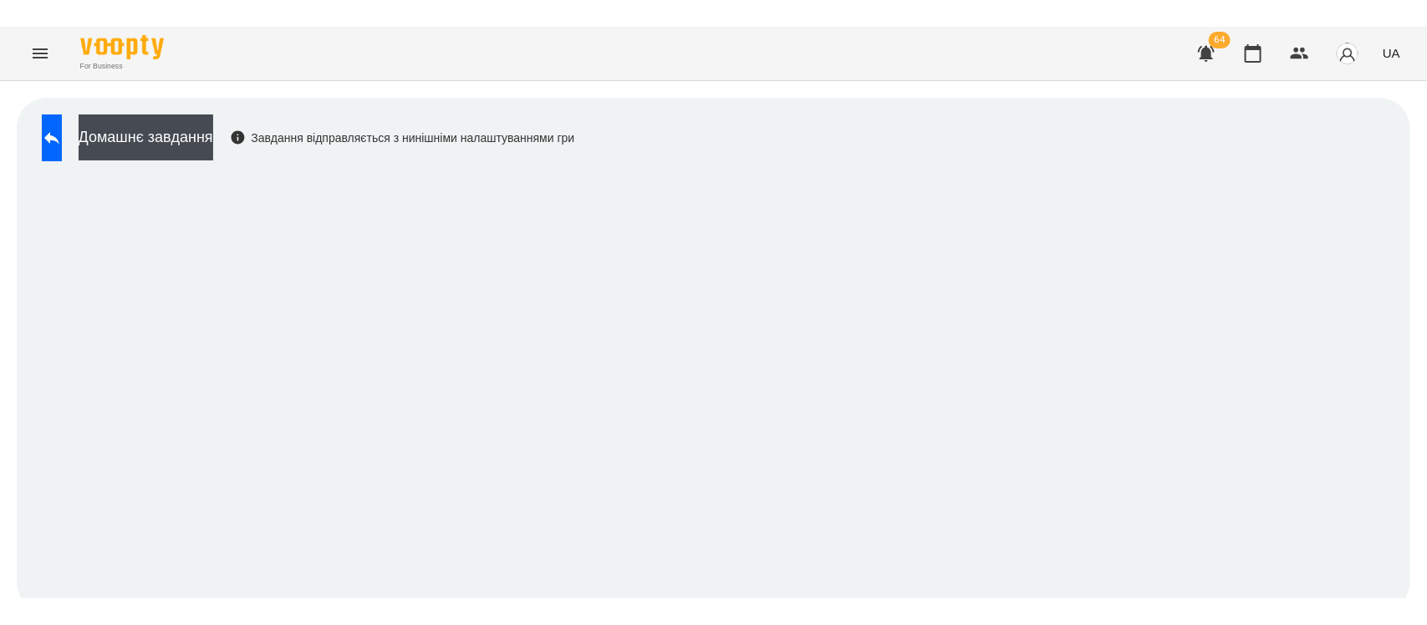
scroll to position [13, 0]
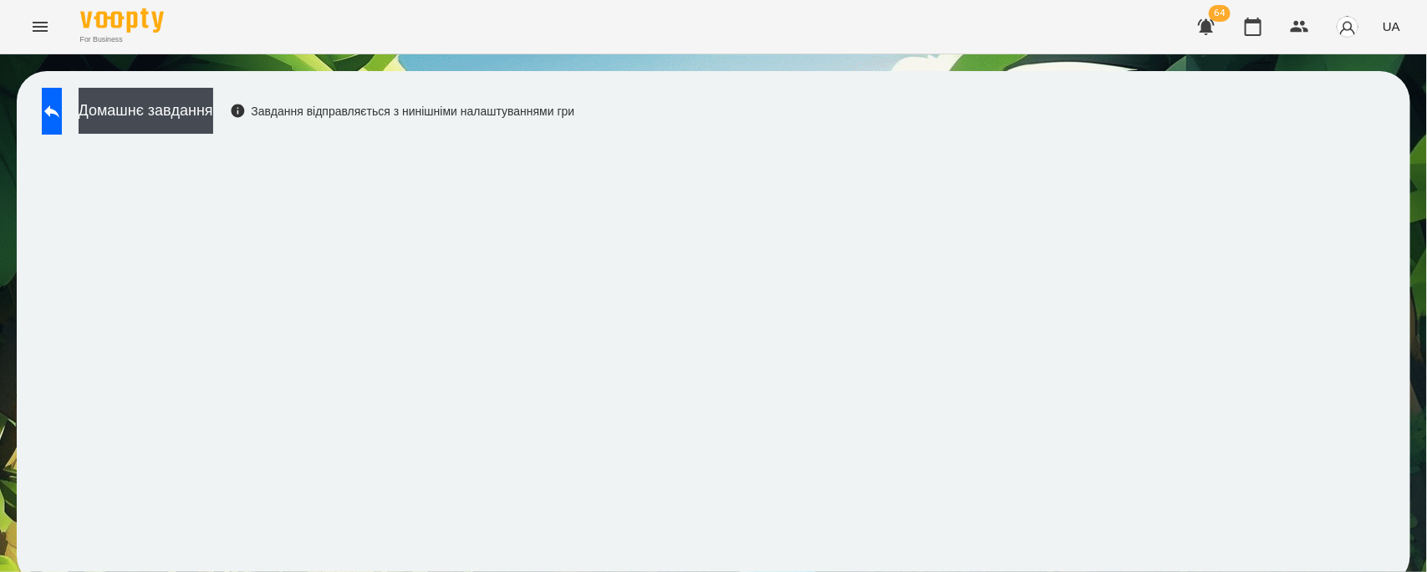
click at [1108, 120] on div "Домашнє завдання Завдання відправляється з нинішніми налаштуваннями гри" at bounding box center [713, 328] width 1393 height 515
click at [1142, 125] on div "Домашнє завдання Завдання відправляється з нинішніми налаштуваннями гри" at bounding box center [713, 328] width 1393 height 515
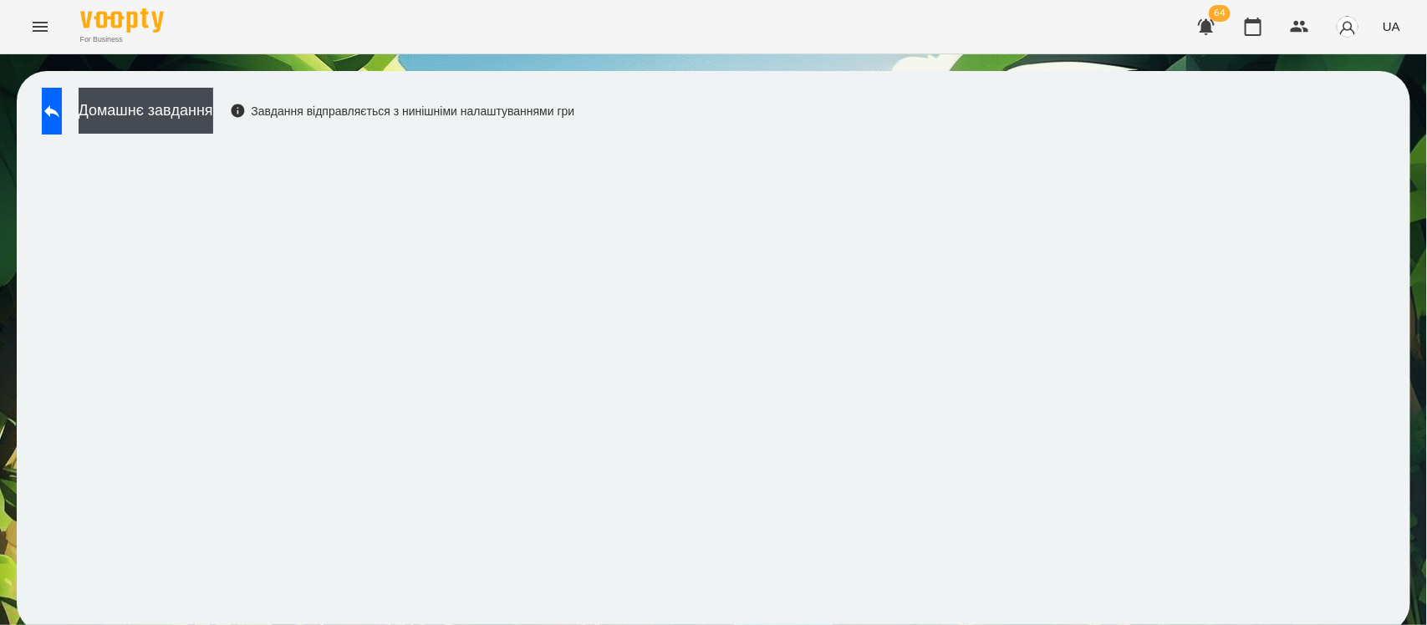
scroll to position [8, 0]
